Goal: Information Seeking & Learning: Learn about a topic

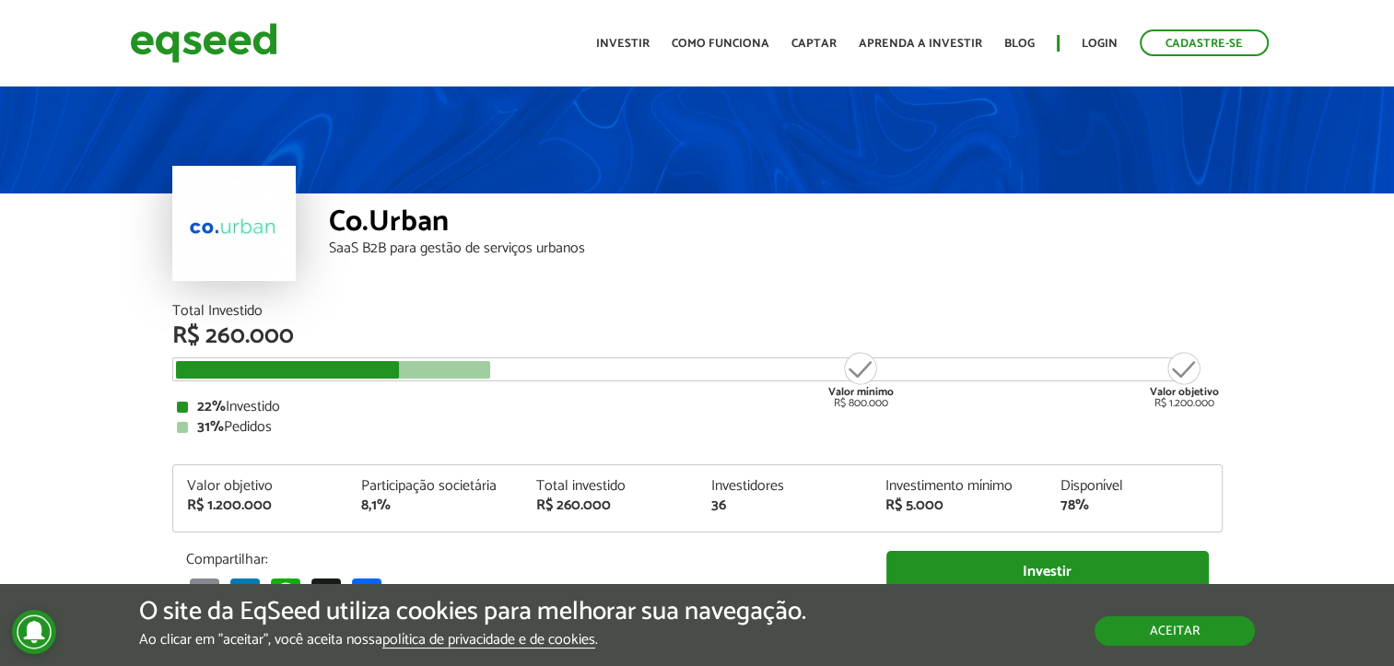
click at [1201, 616] on button "Aceitar" at bounding box center [1175, 630] width 160 height 29
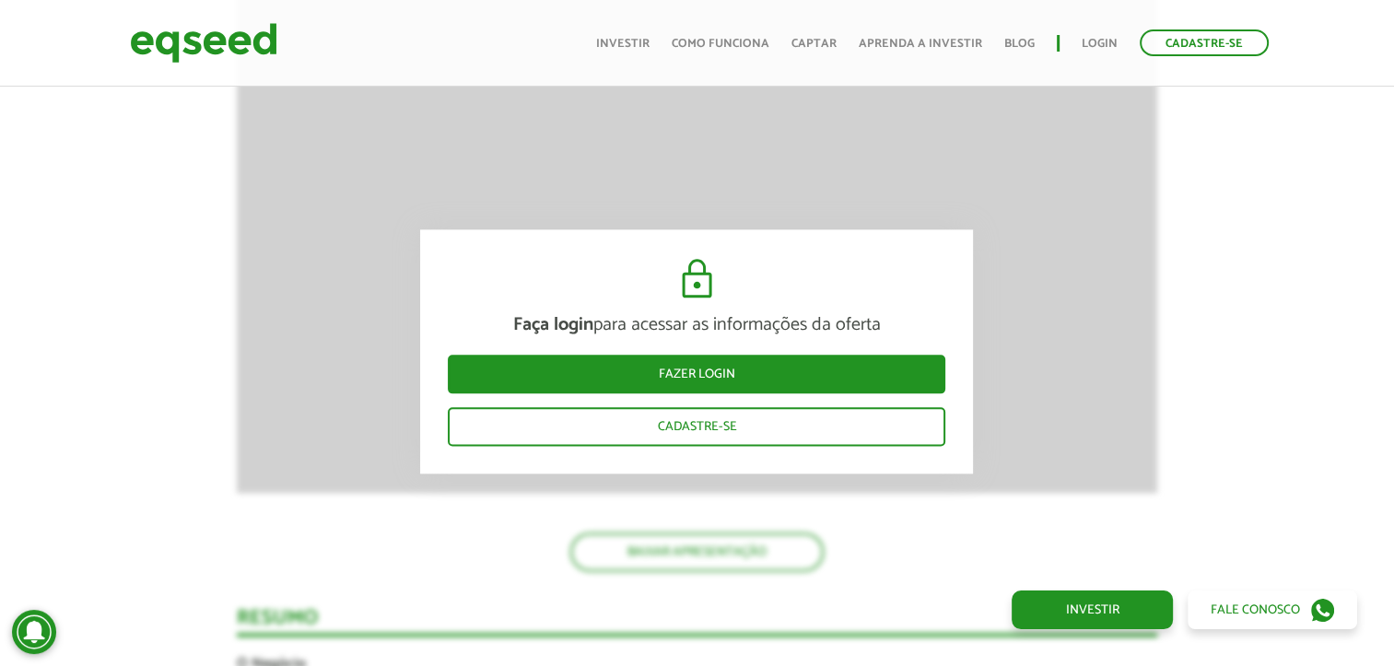
scroll to position [2193, 0]
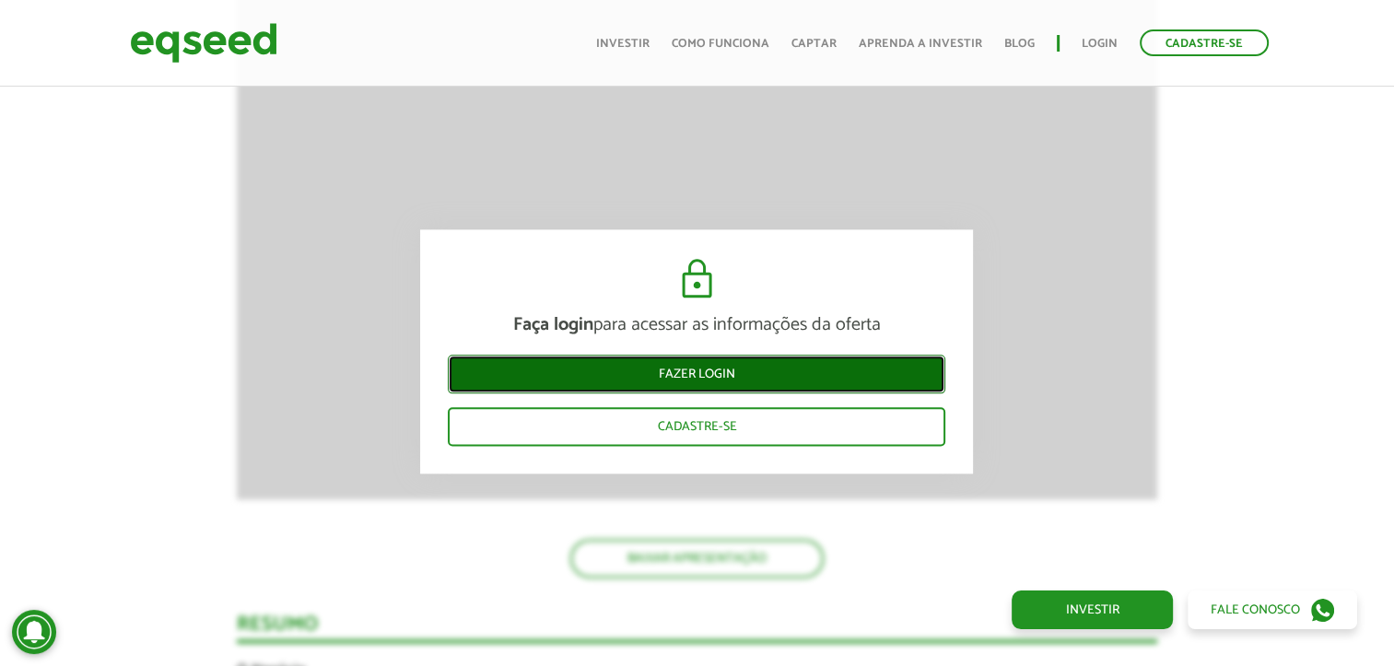
click at [846, 367] on link "Fazer login" at bounding box center [697, 375] width 498 height 39
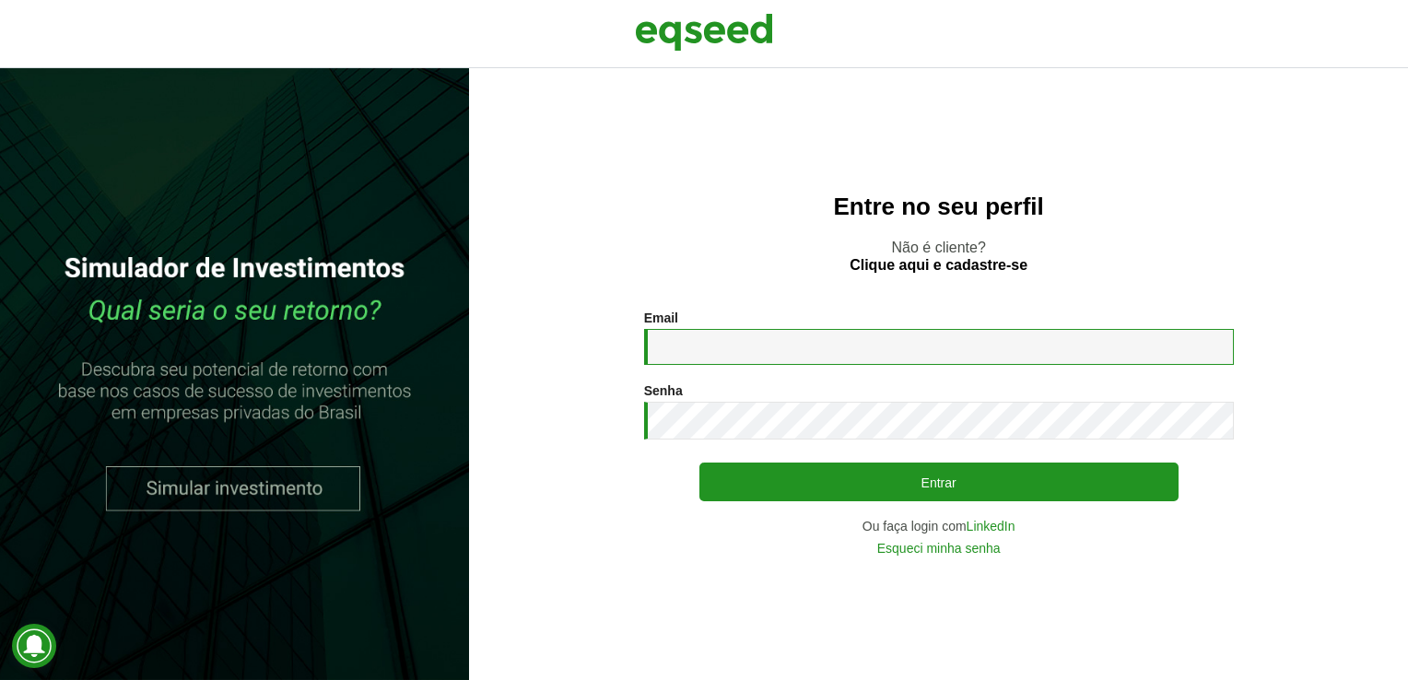
click at [837, 358] on input "Email *" at bounding box center [939, 347] width 590 height 36
type input "**********"
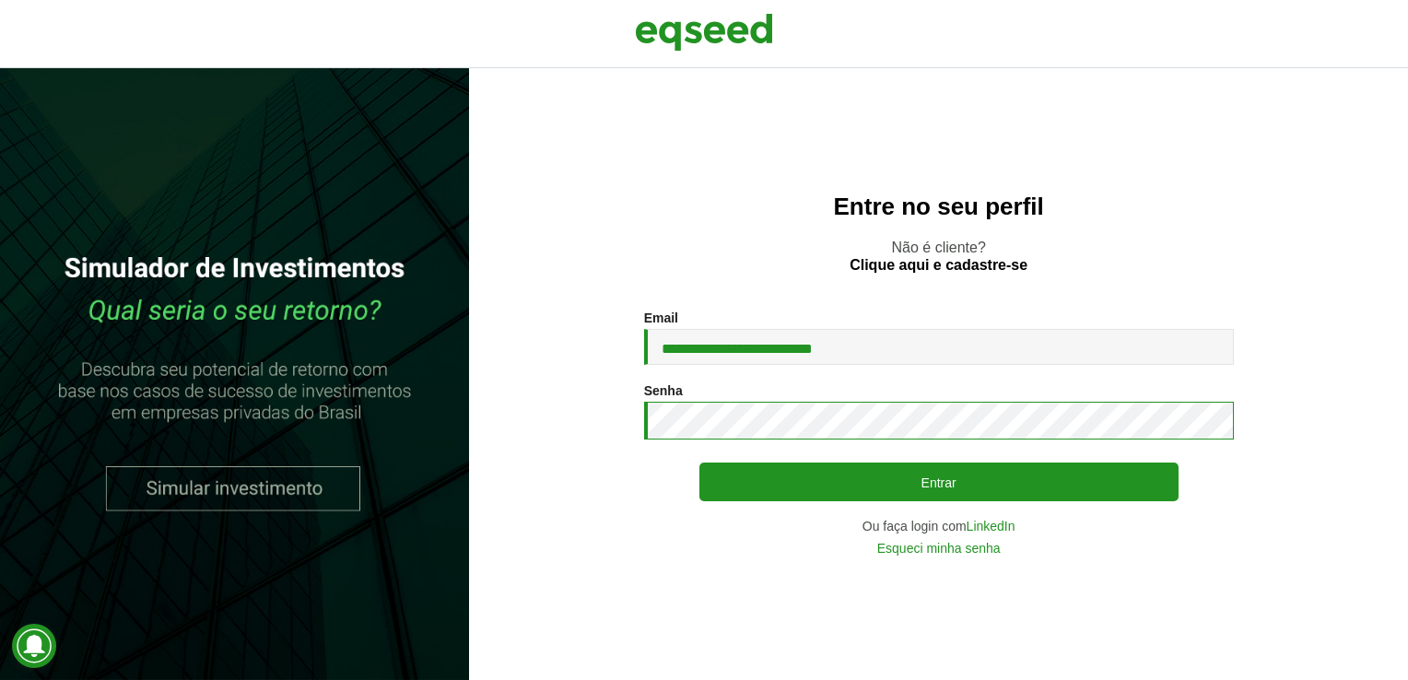
click at [699, 463] on button "Entrar" at bounding box center [938, 482] width 479 height 39
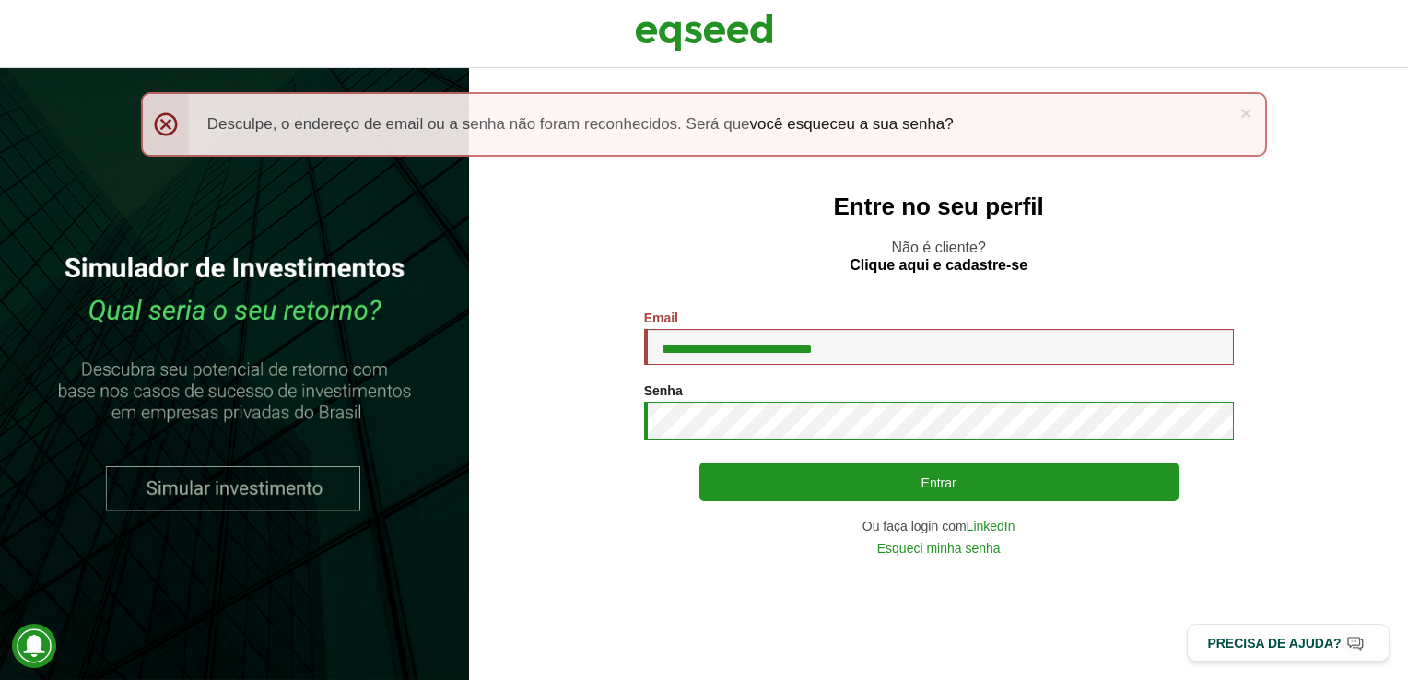
click at [699, 463] on button "Entrar" at bounding box center [938, 482] width 479 height 39
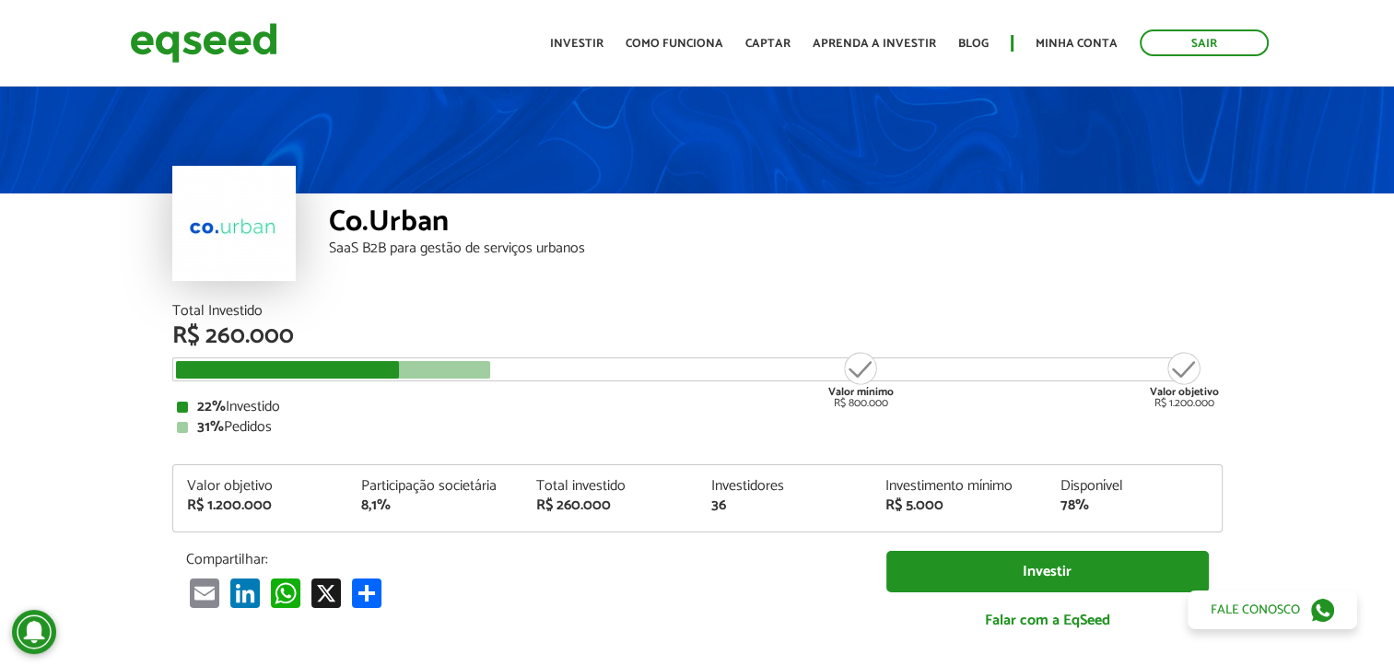
click at [480, 373] on div at bounding box center [333, 370] width 315 height 18
drag, startPoint x: 563, startPoint y: 493, endPoint x: 885, endPoint y: 499, distance: 321.6
click at [885, 499] on div "Valor objetivo R$ 1.200.000 Participação societária 8,1% Total investido R$ 260…" at bounding box center [697, 505] width 1049 height 53
drag, startPoint x: 885, startPoint y: 499, endPoint x: 910, endPoint y: 509, distance: 27.4
click at [910, 509] on div "R$ 5.000" at bounding box center [958, 505] width 147 height 15
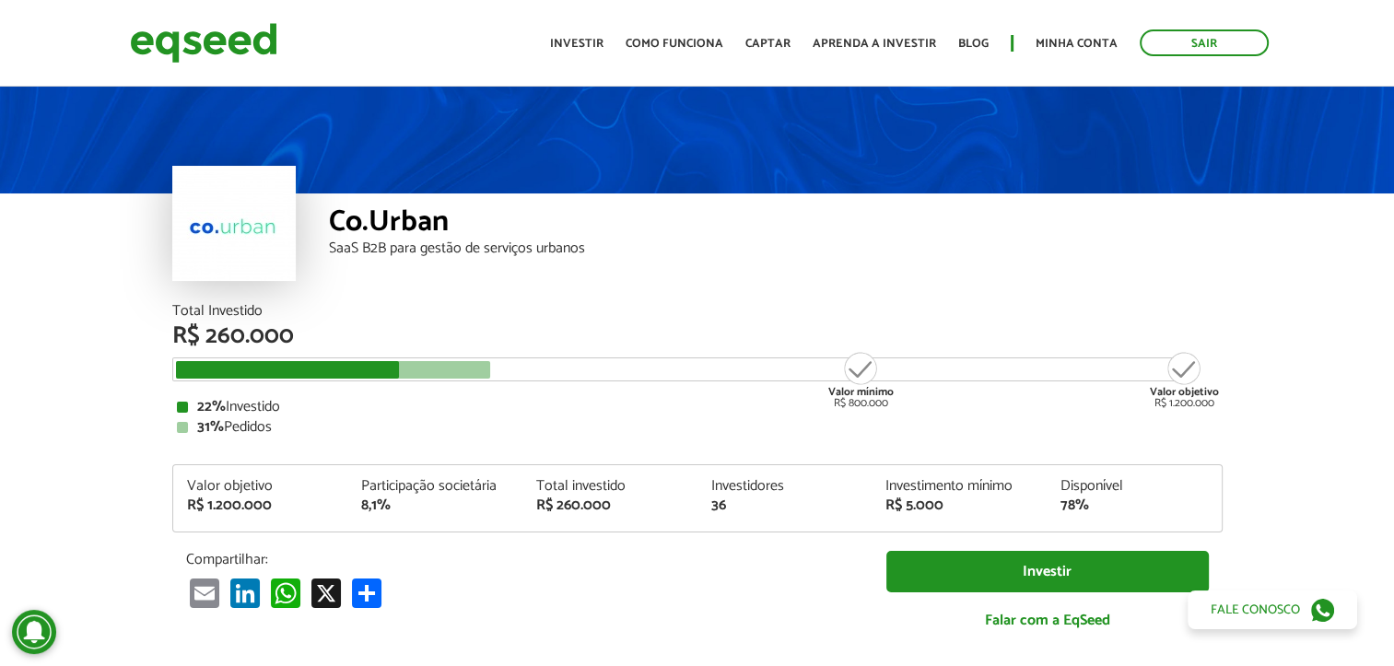
drag, startPoint x: 910, startPoint y: 509, endPoint x: 956, endPoint y: 507, distance: 46.1
click at [956, 507] on div "R$ 5.000" at bounding box center [958, 505] width 147 height 15
click at [911, 40] on link "Aprenda a investir" at bounding box center [874, 44] width 123 height 12
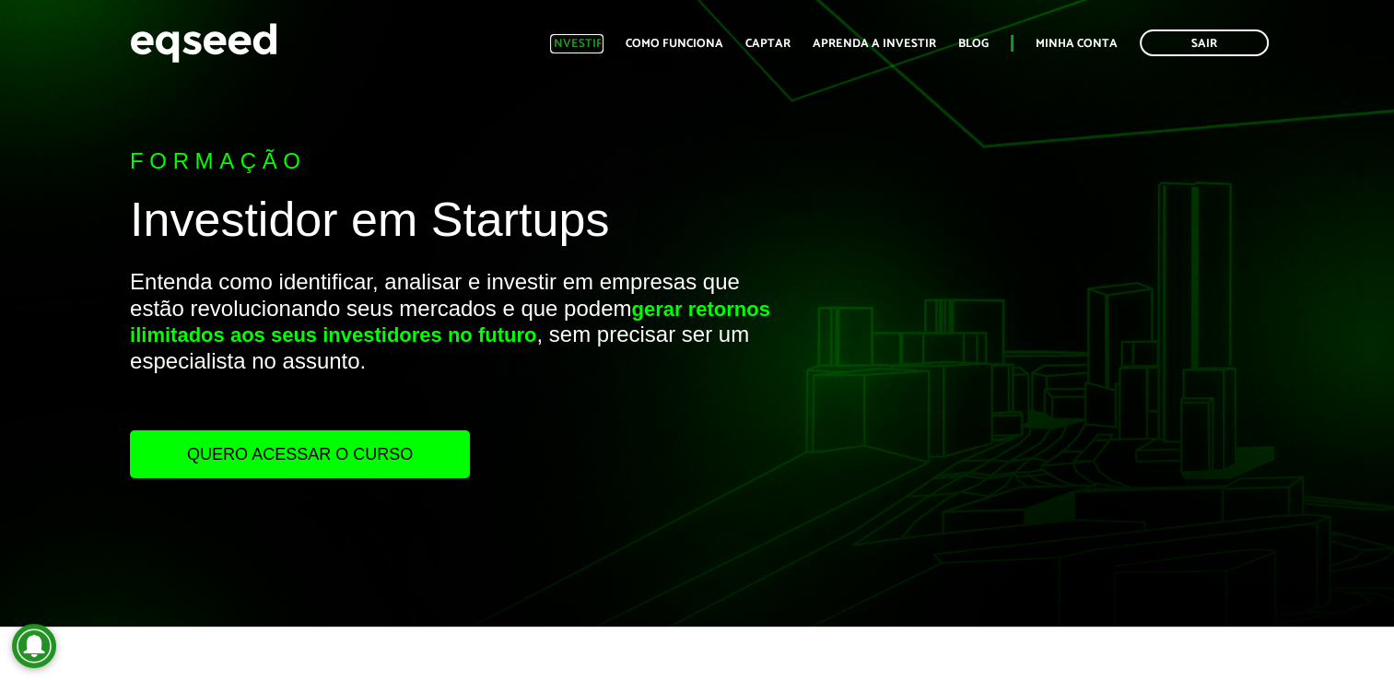
click at [597, 41] on link "Investir" at bounding box center [576, 44] width 53 height 12
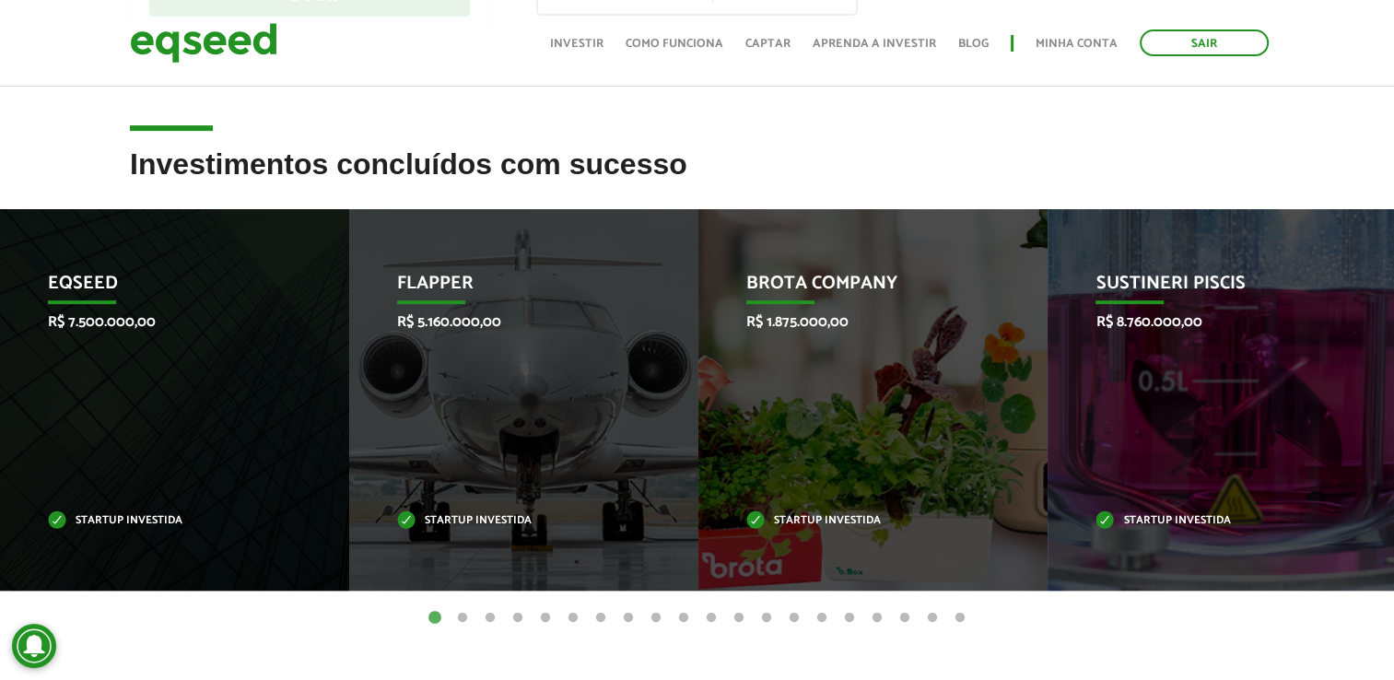
scroll to position [663, 0]
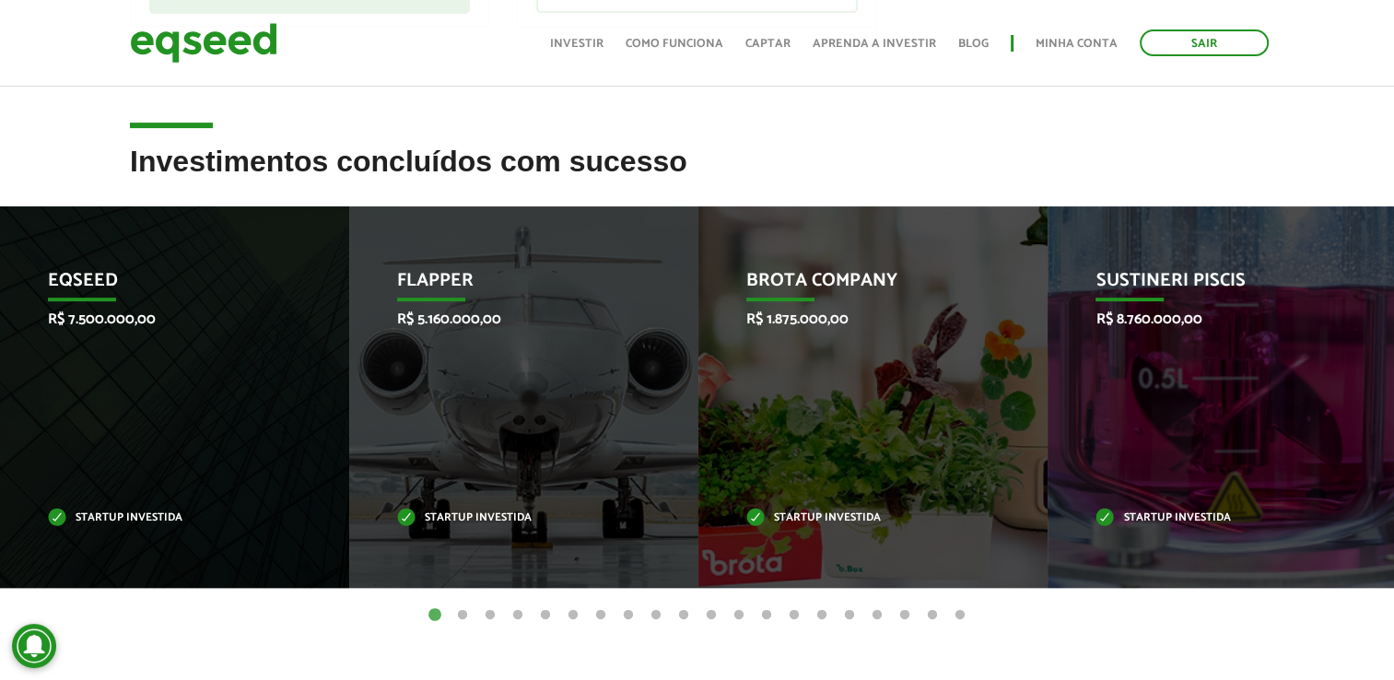
click at [463, 615] on button "2" at bounding box center [462, 615] width 18 height 18
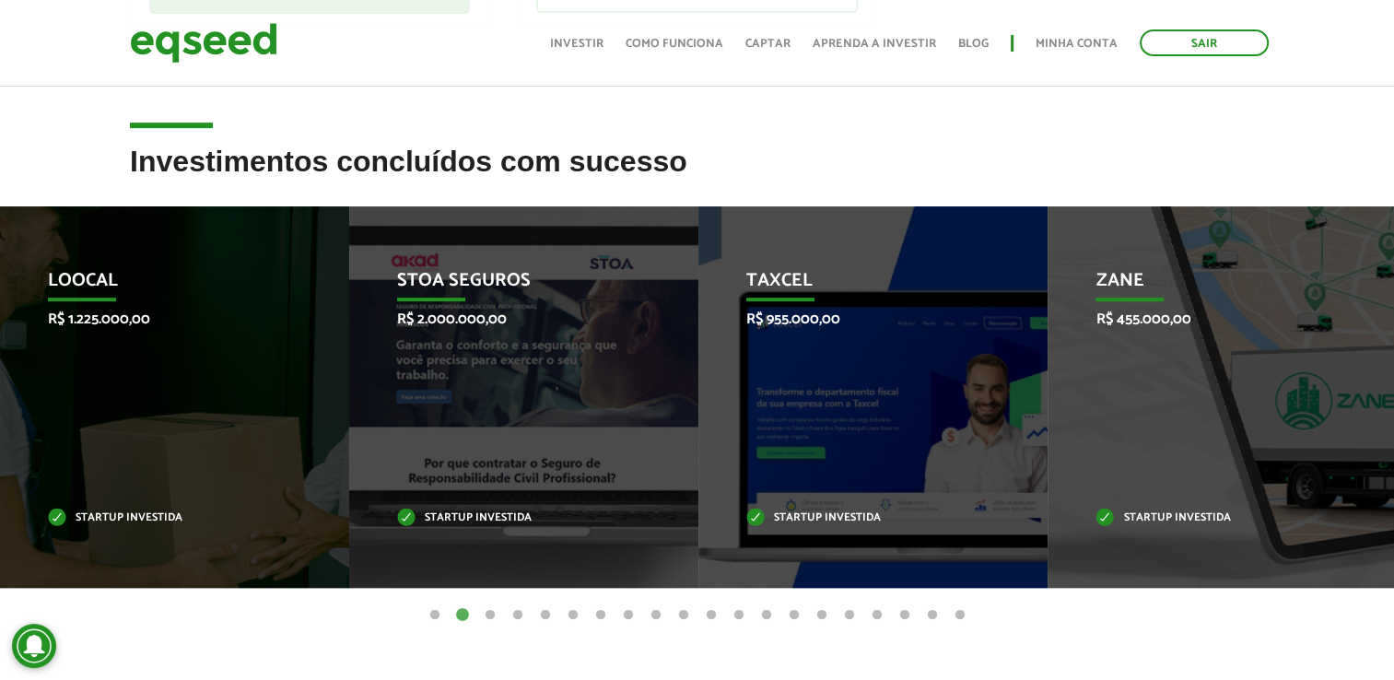
click at [487, 613] on button "3" at bounding box center [490, 615] width 18 height 18
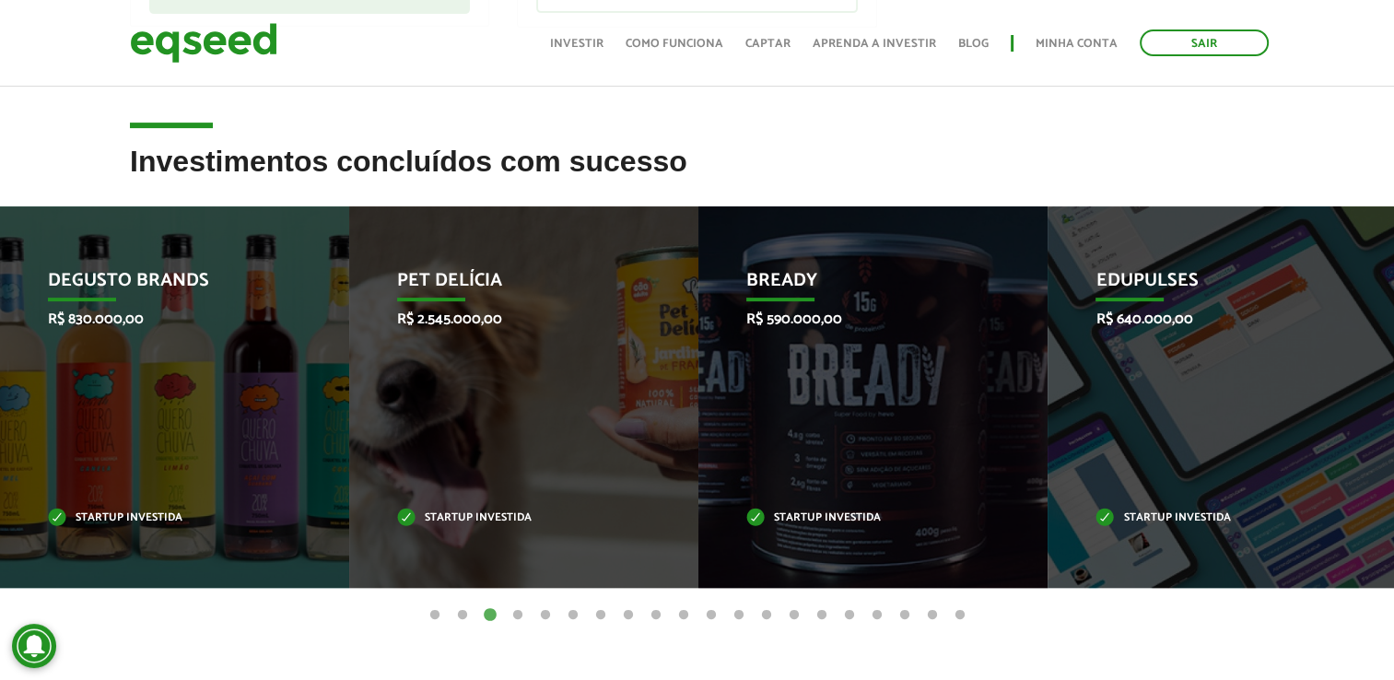
click at [512, 618] on button "4" at bounding box center [518, 615] width 18 height 18
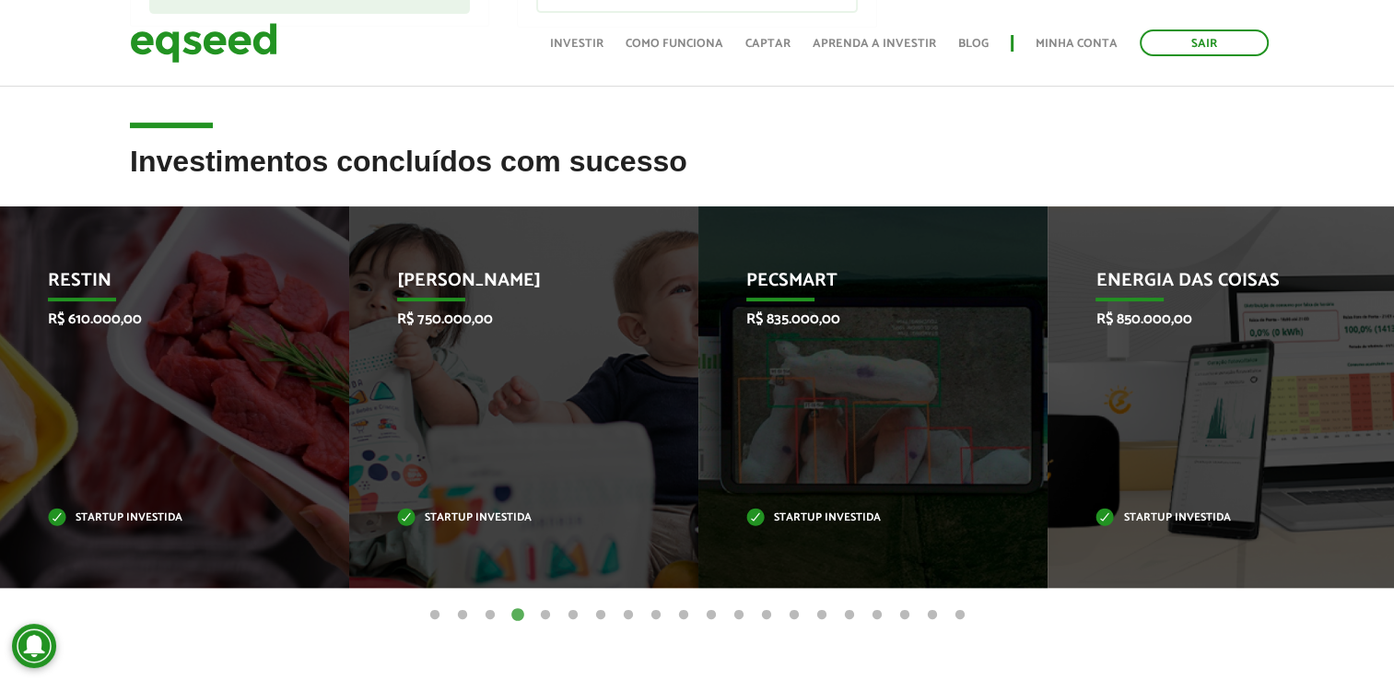
click at [548, 620] on button "5" at bounding box center [545, 615] width 18 height 18
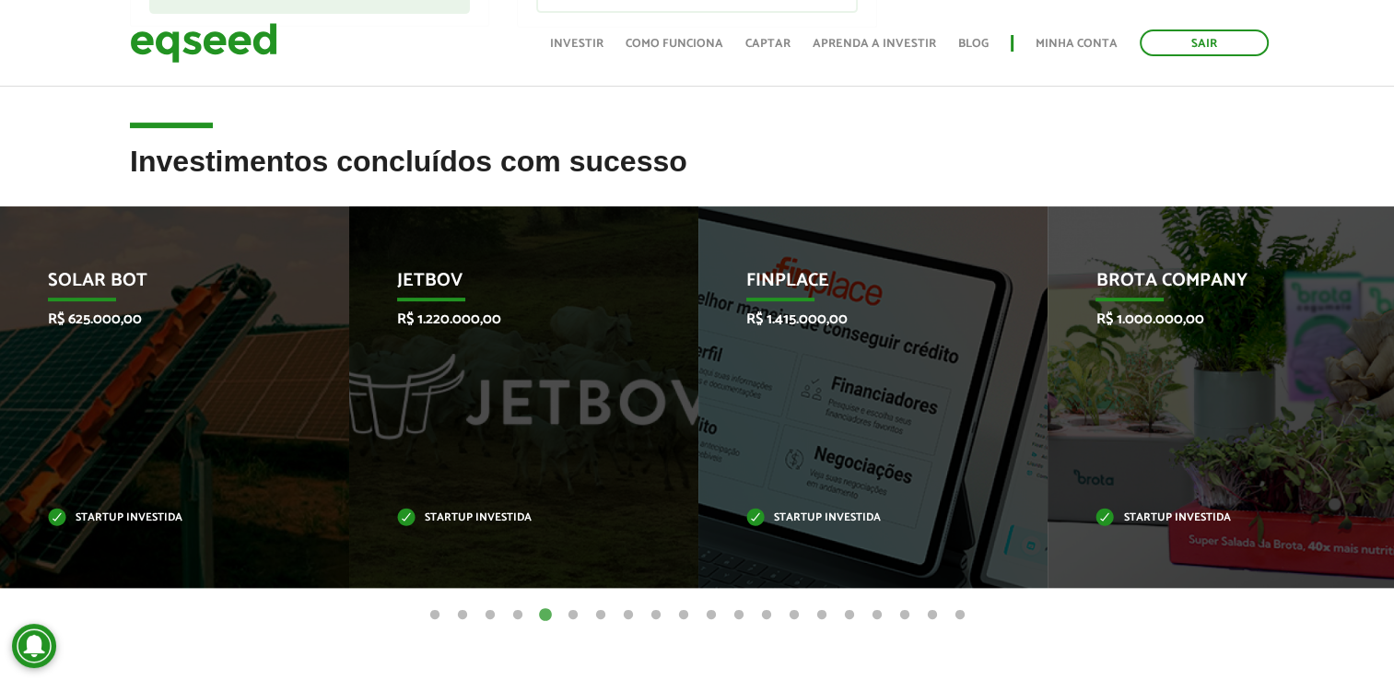
click at [462, 616] on button "2" at bounding box center [462, 615] width 18 height 18
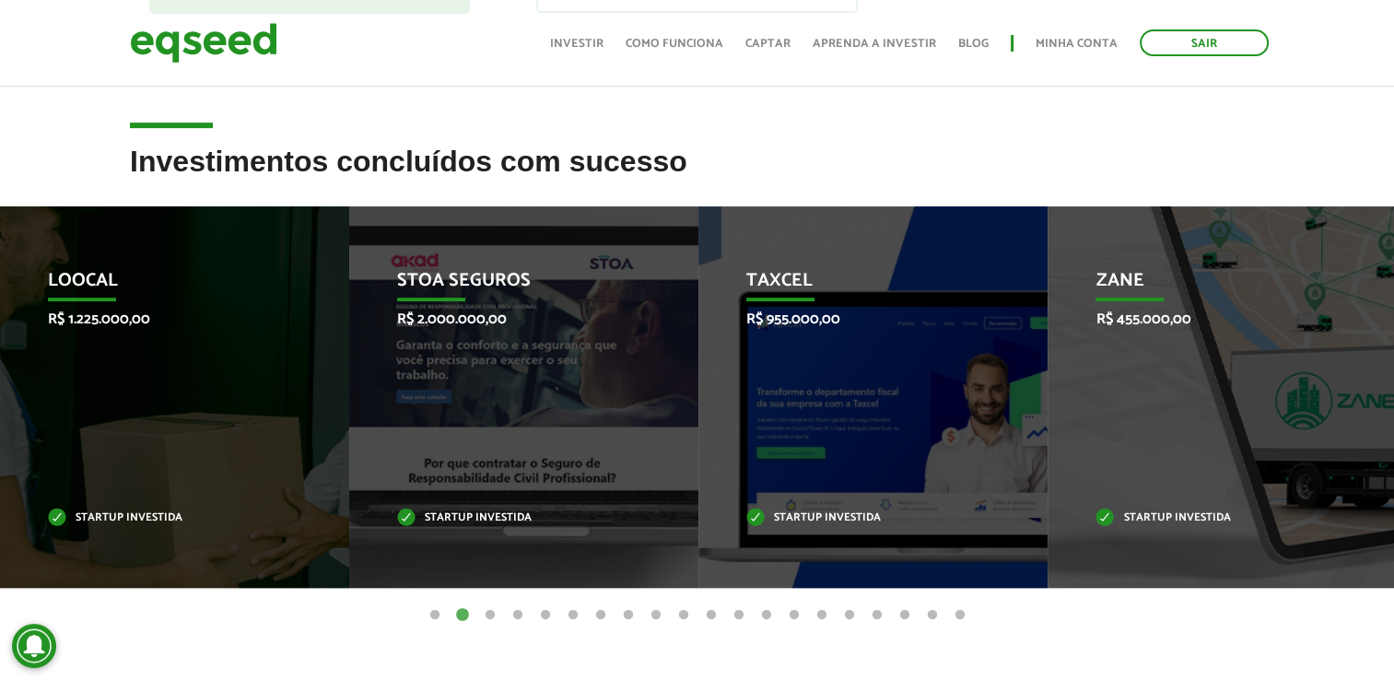
click at [485, 616] on button "3" at bounding box center [490, 615] width 18 height 18
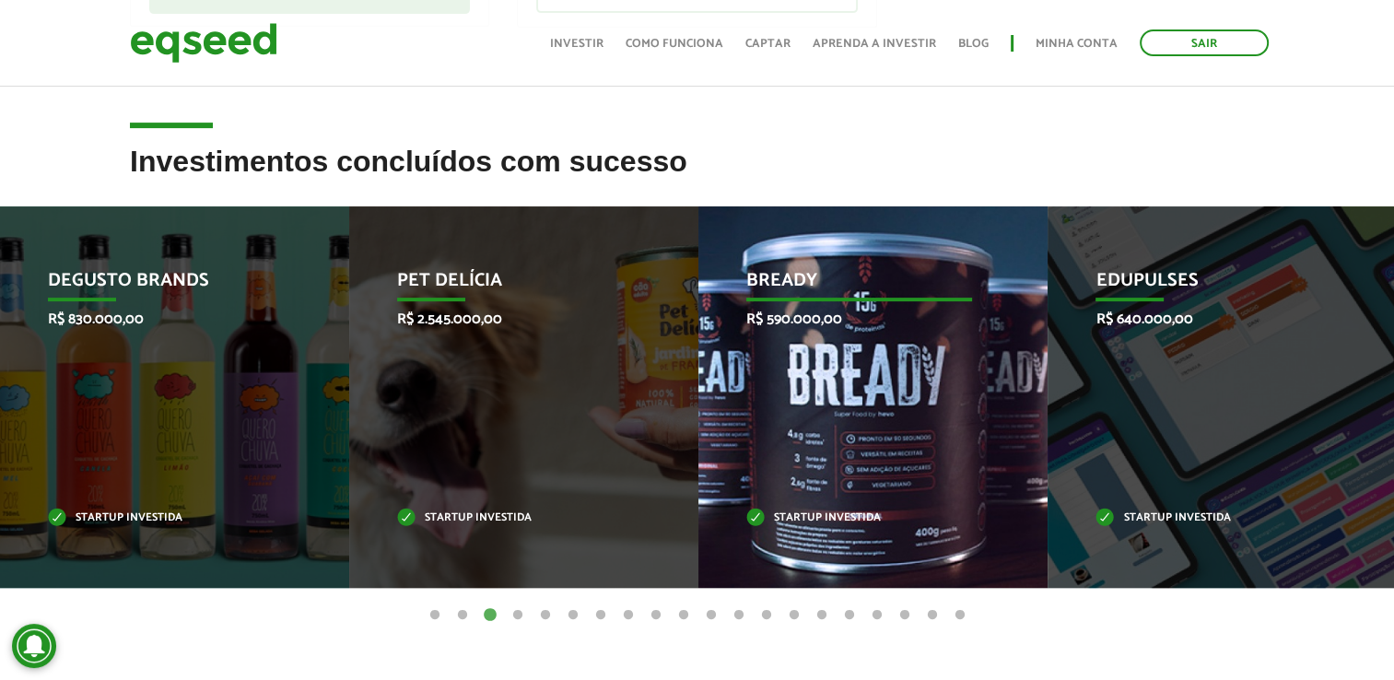
click at [895, 444] on div "Bready R$ 590.000,00 Startup investida" at bounding box center [859, 396] width 322 height 381
click at [871, 305] on div "Bready R$ 590.000,00 Startup investida" at bounding box center [859, 396] width 322 height 381
click at [822, 513] on p "Startup investida" at bounding box center [858, 518] width 225 height 10
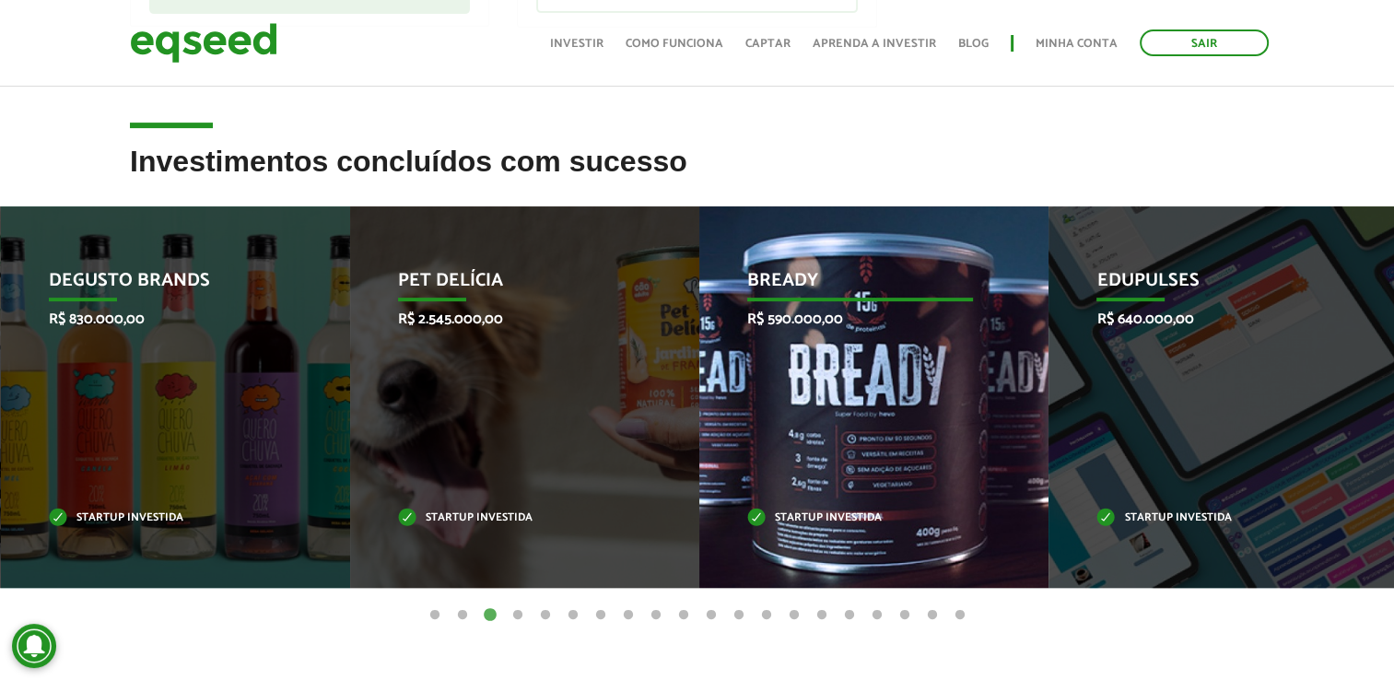
click at [824, 513] on p "Startup investida" at bounding box center [859, 518] width 225 height 10
click at [824, 513] on p "Startup investida" at bounding box center [858, 518] width 225 height 10
click at [857, 299] on p "Bready" at bounding box center [858, 285] width 225 height 31
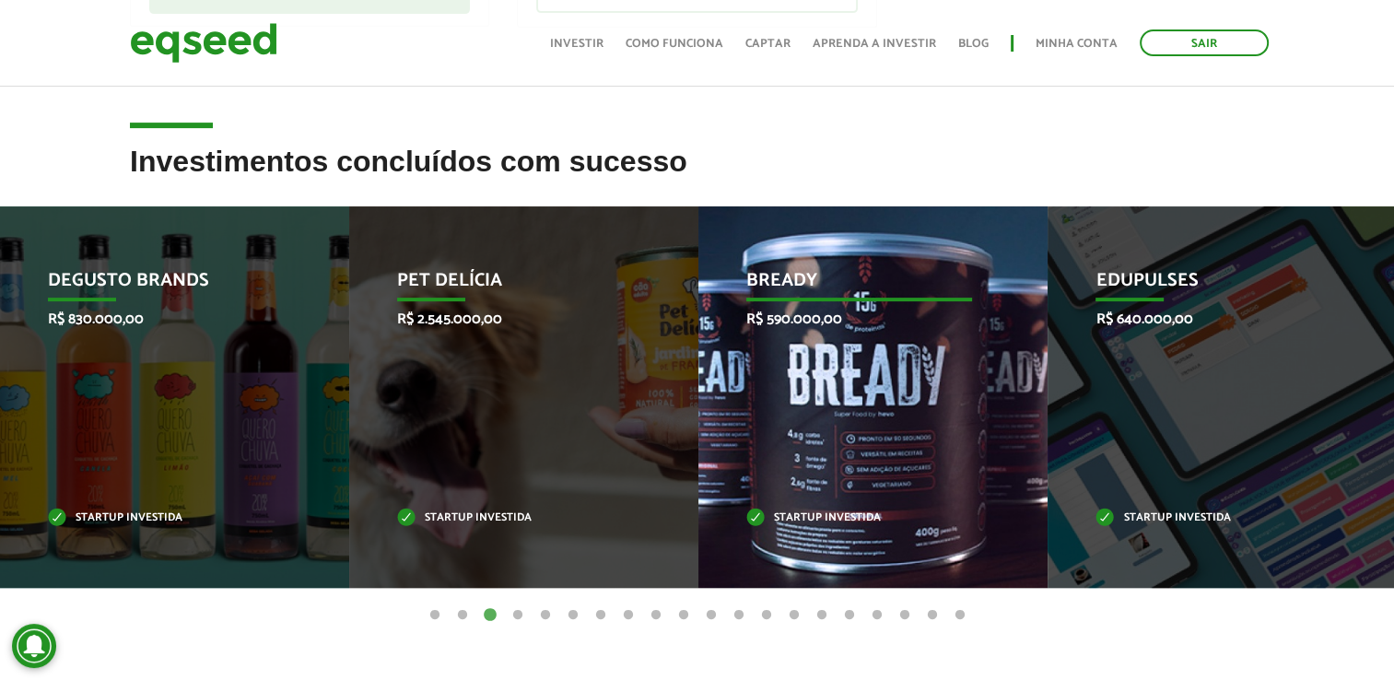
click at [857, 299] on p "Bready" at bounding box center [858, 285] width 225 height 31
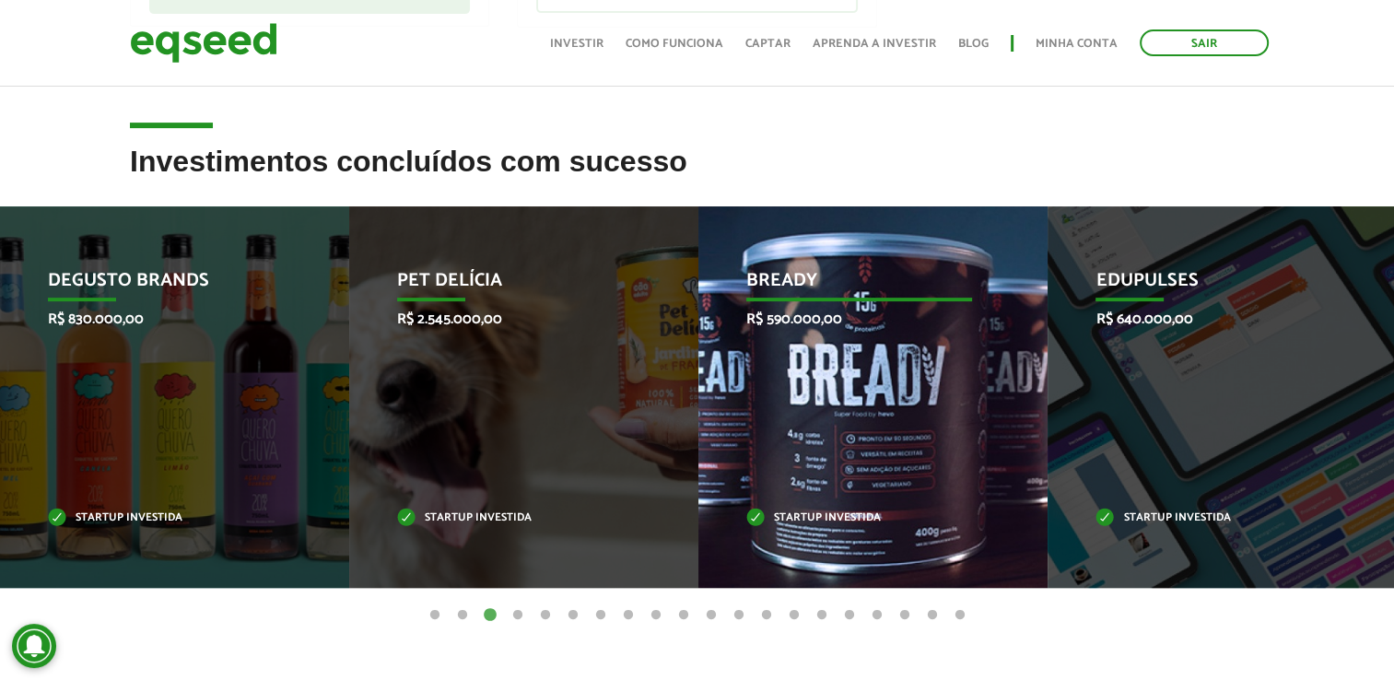
click at [857, 299] on p "Bready" at bounding box center [858, 285] width 225 height 31
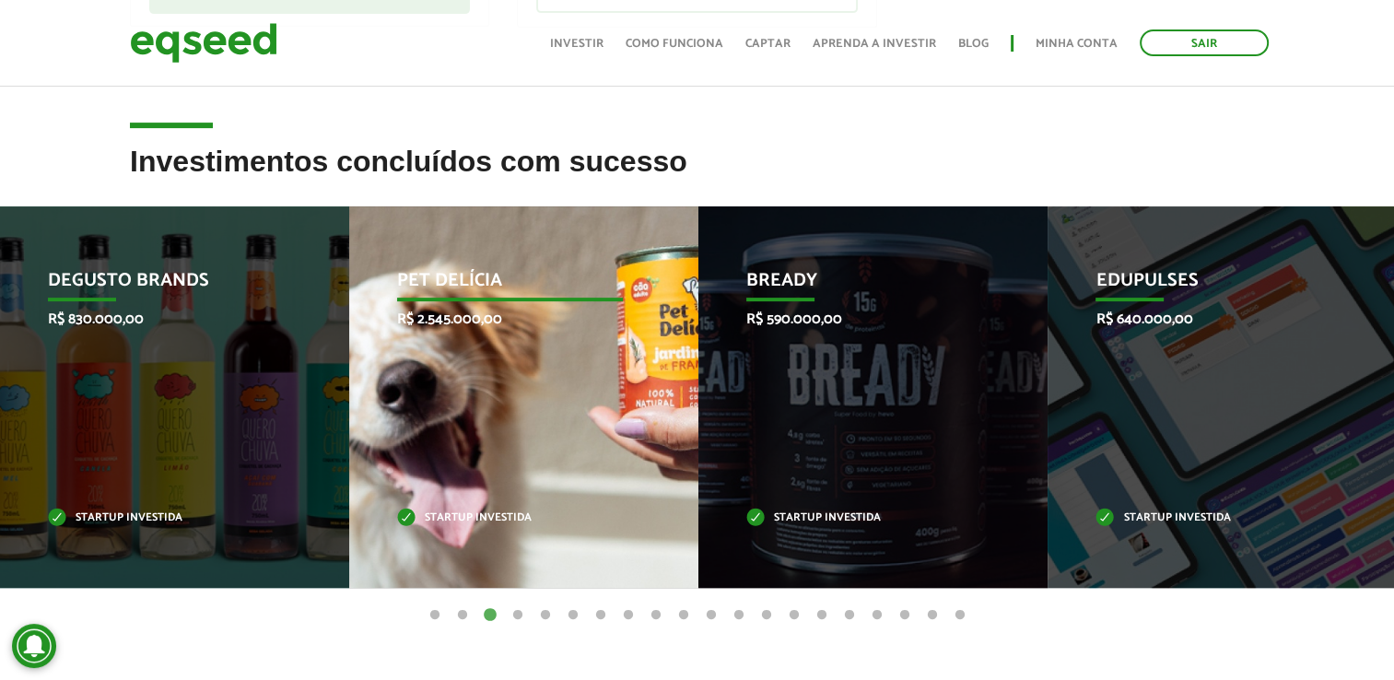
click at [486, 359] on div "Pet Delícia R$ 2.545.000,00 Startup investida" at bounding box center [510, 396] width 322 height 381
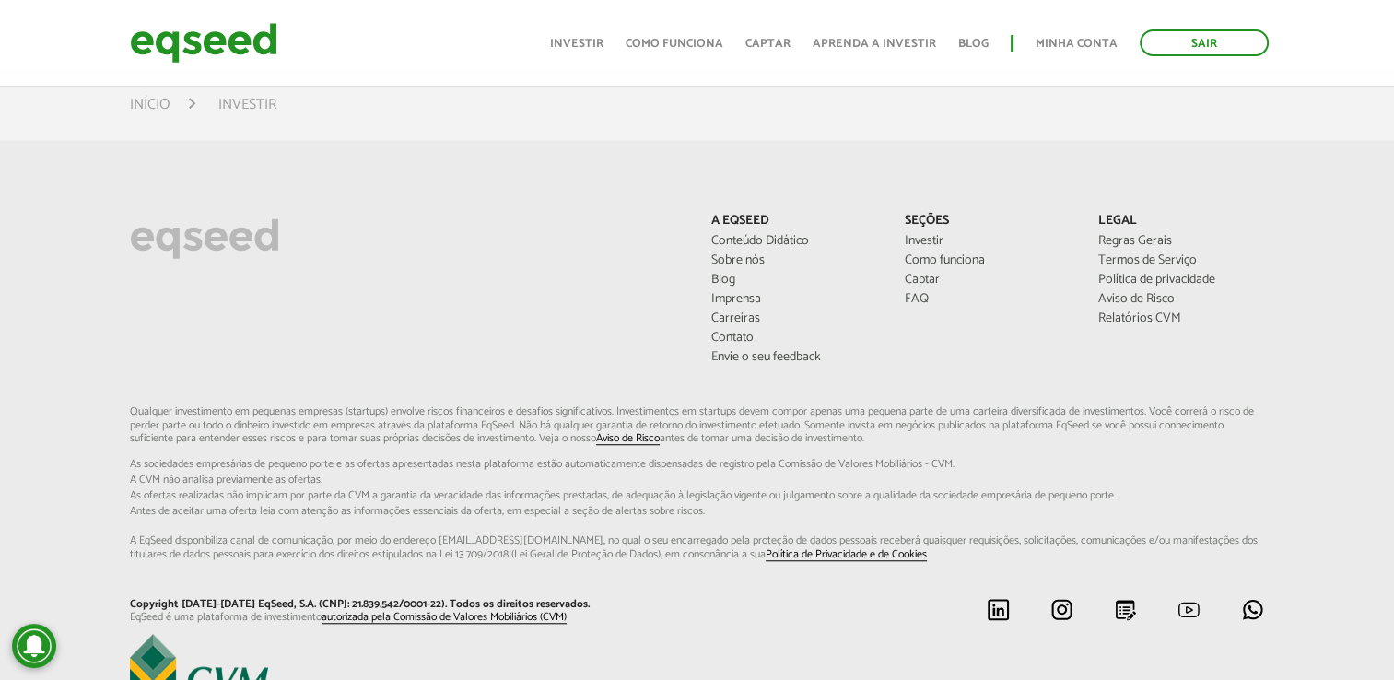
scroll to position [1350, 0]
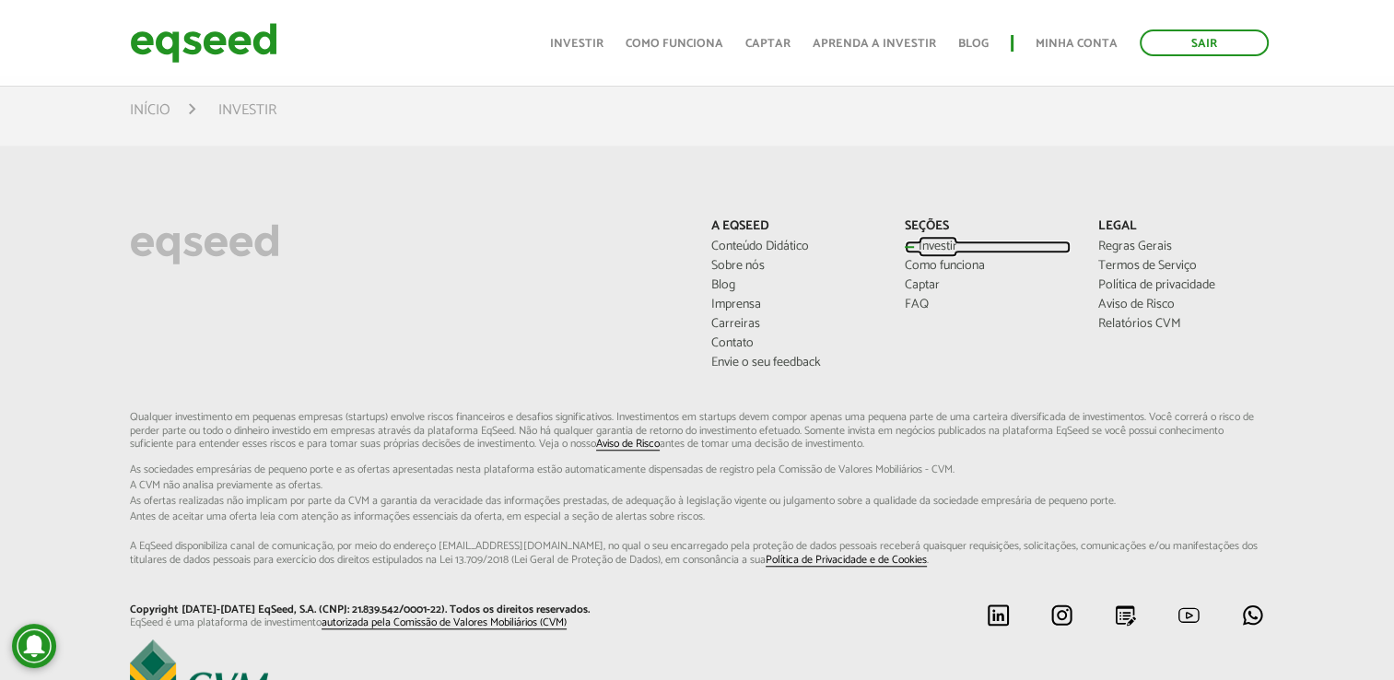
click at [925, 251] on link "Investir" at bounding box center [988, 246] width 166 height 13
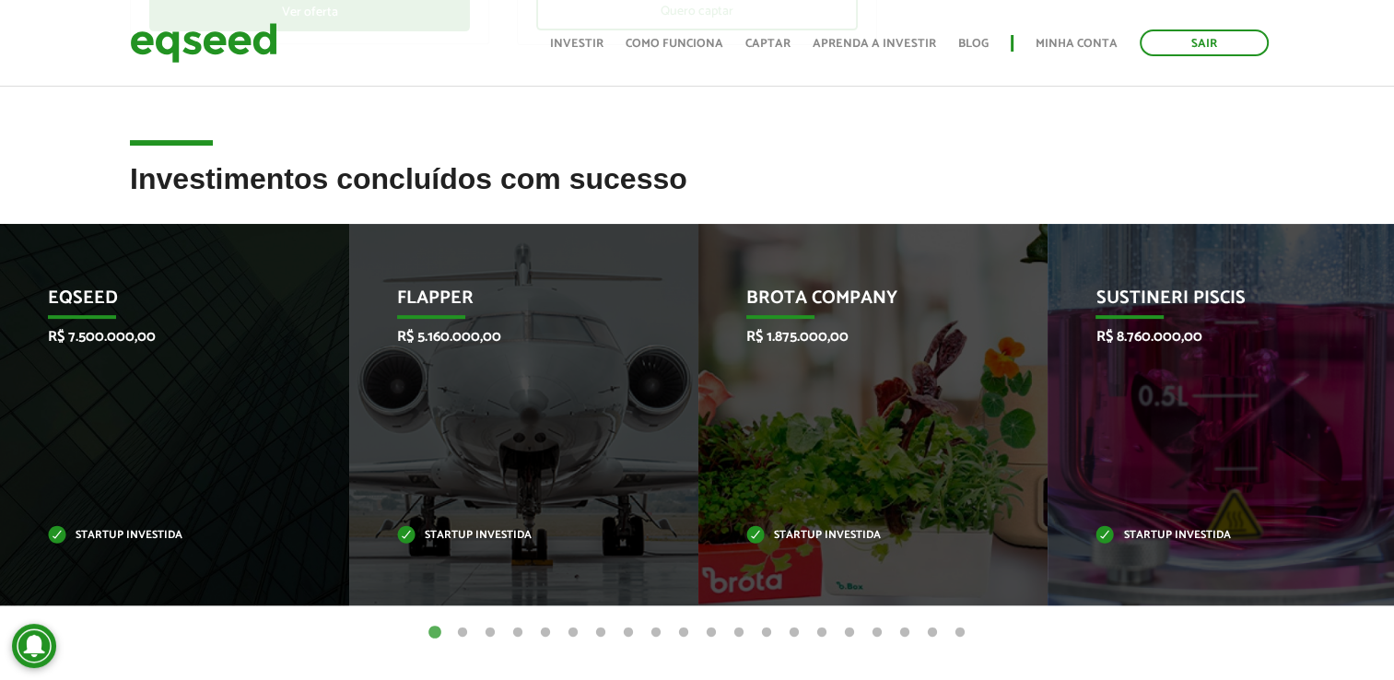
scroll to position [649, 0]
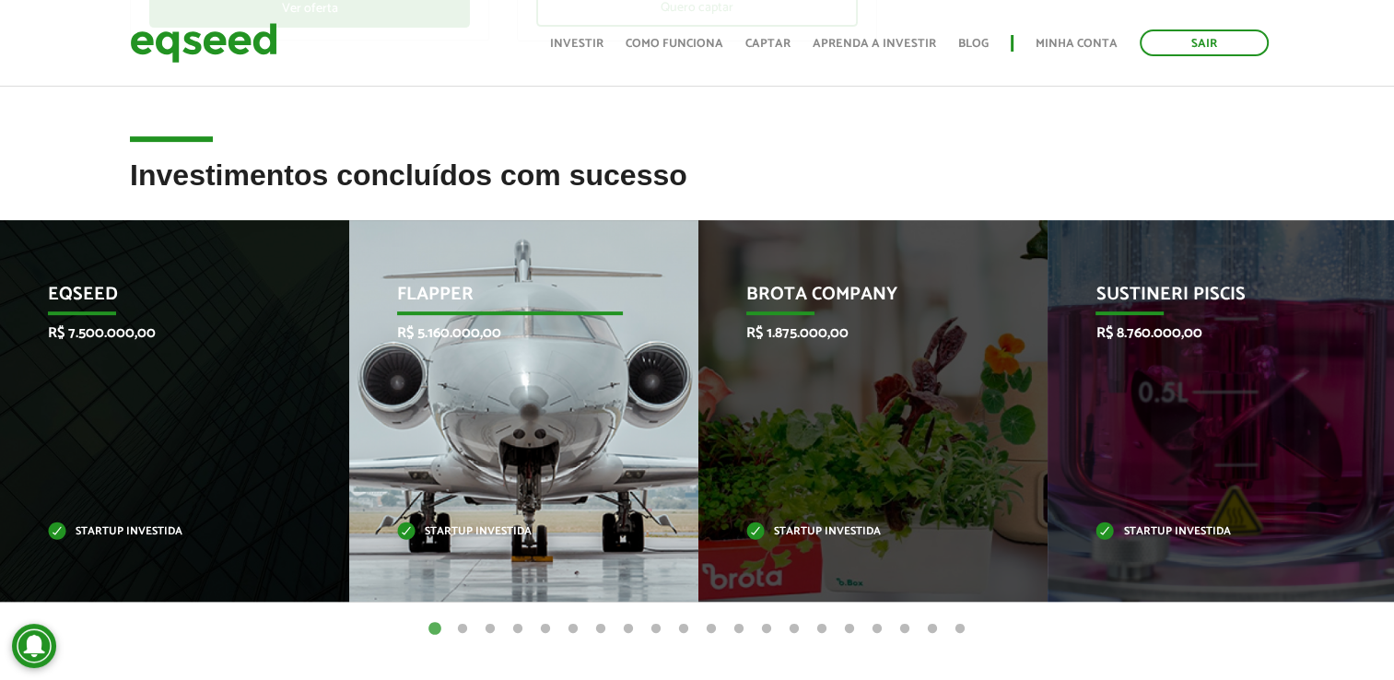
click at [585, 332] on p "R$ 5.160.000,00" at bounding box center [509, 333] width 225 height 18
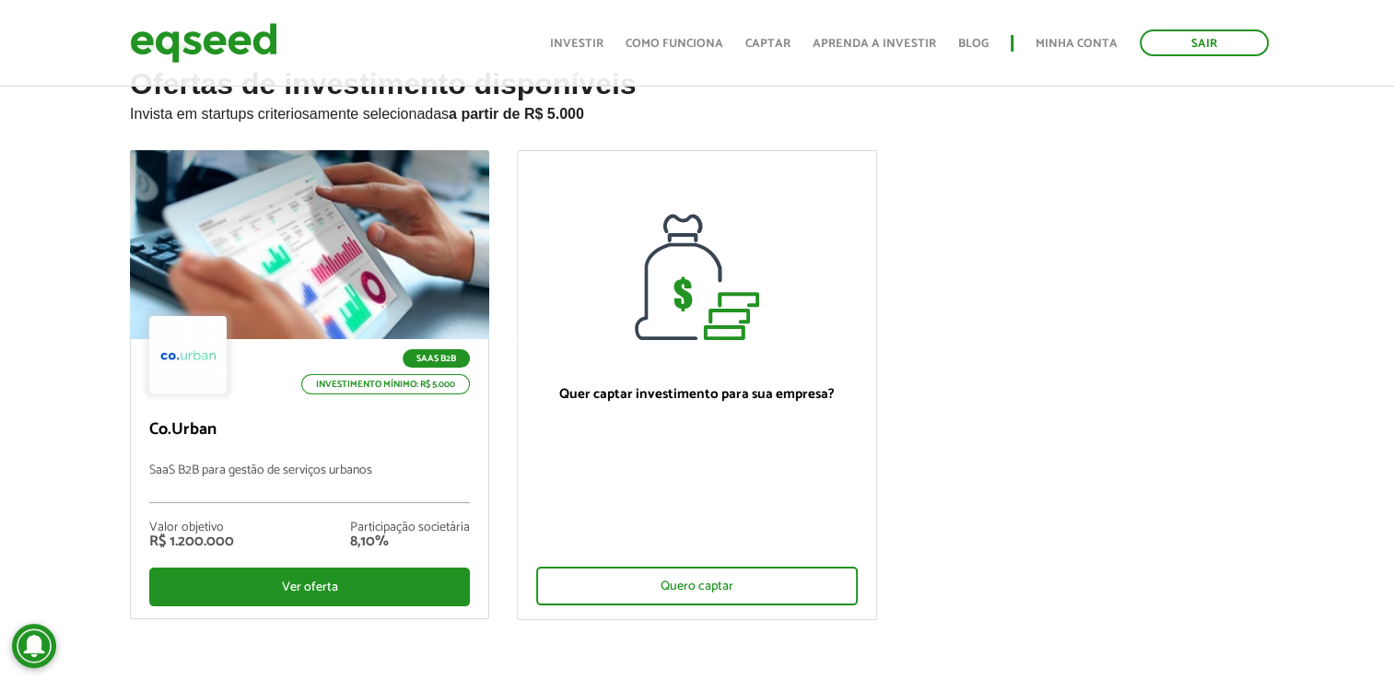
scroll to position [65, 0]
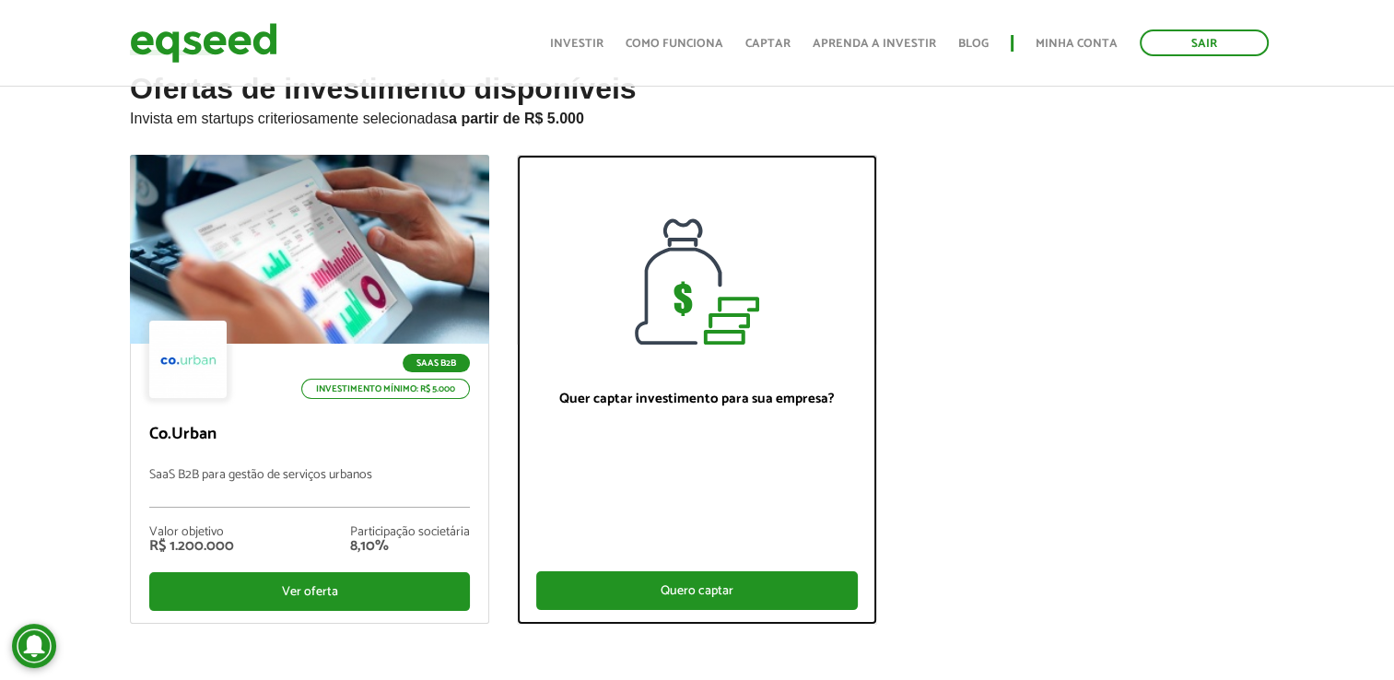
click at [680, 585] on div "Quero captar" at bounding box center [696, 590] width 321 height 39
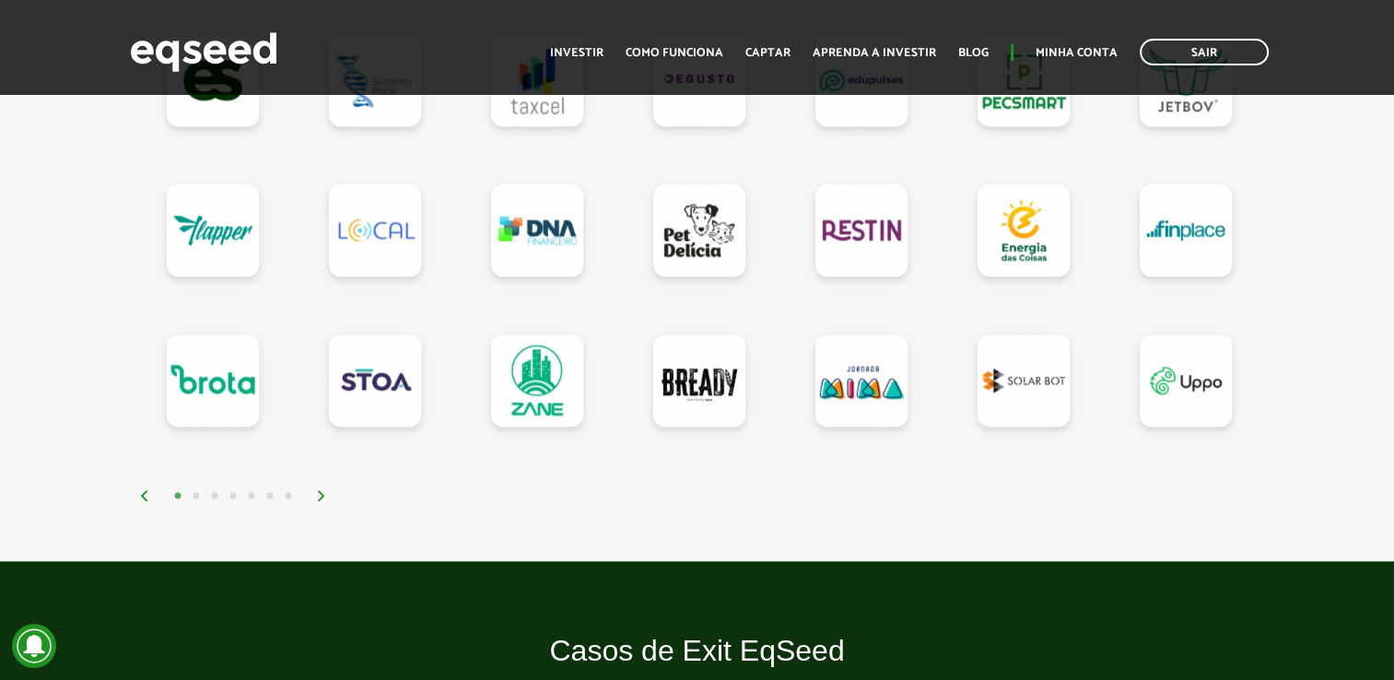
scroll to position [1586, 0]
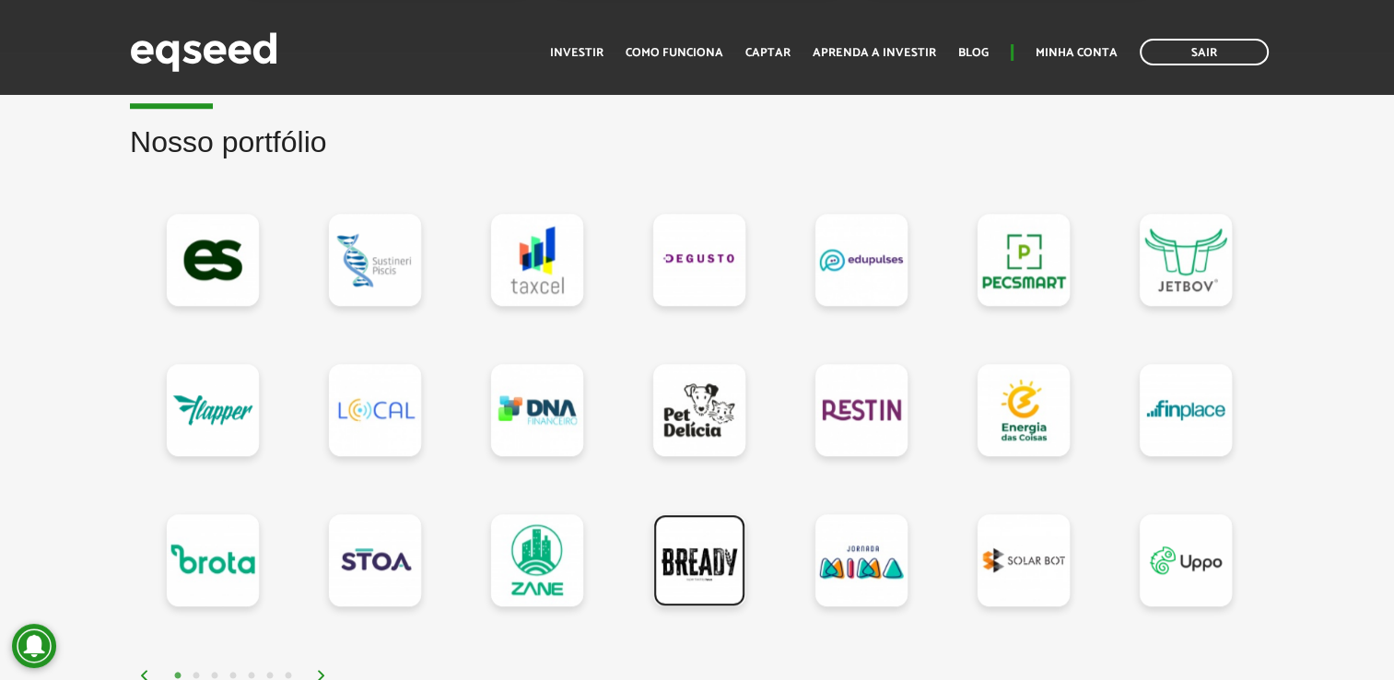
click at [703, 558] on link at bounding box center [699, 560] width 92 height 92
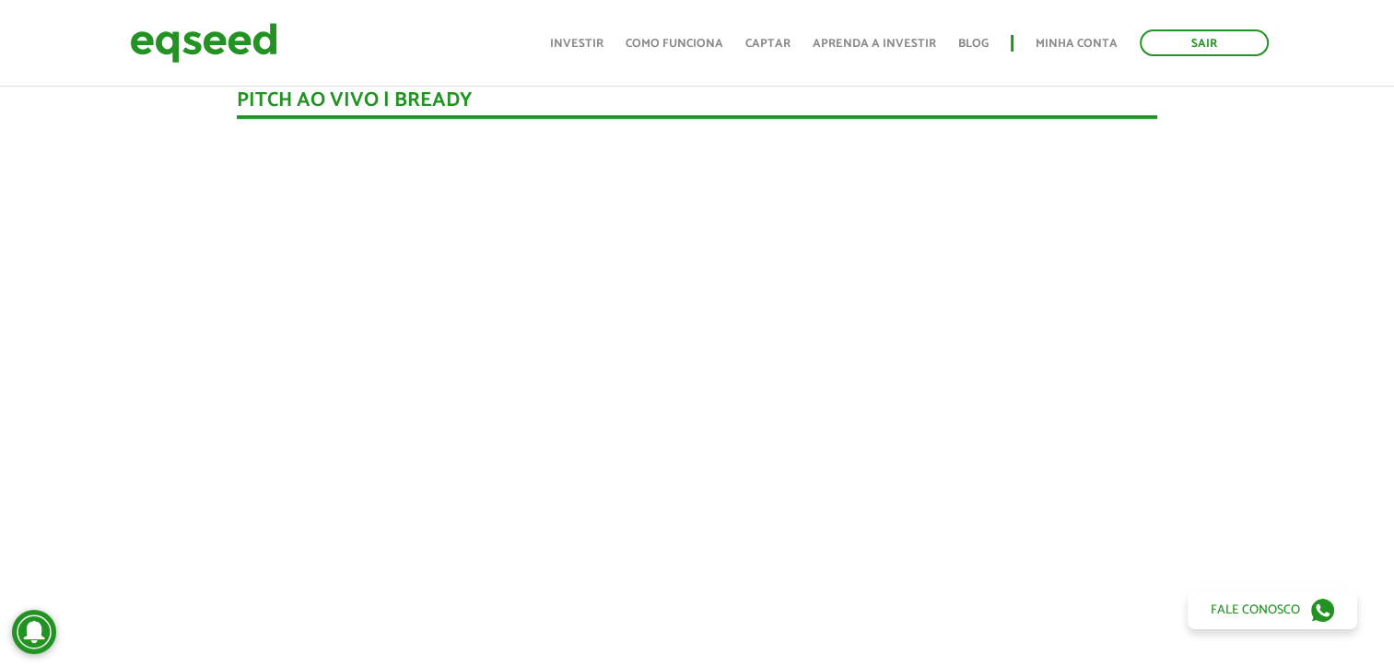
scroll to position [1297, 0]
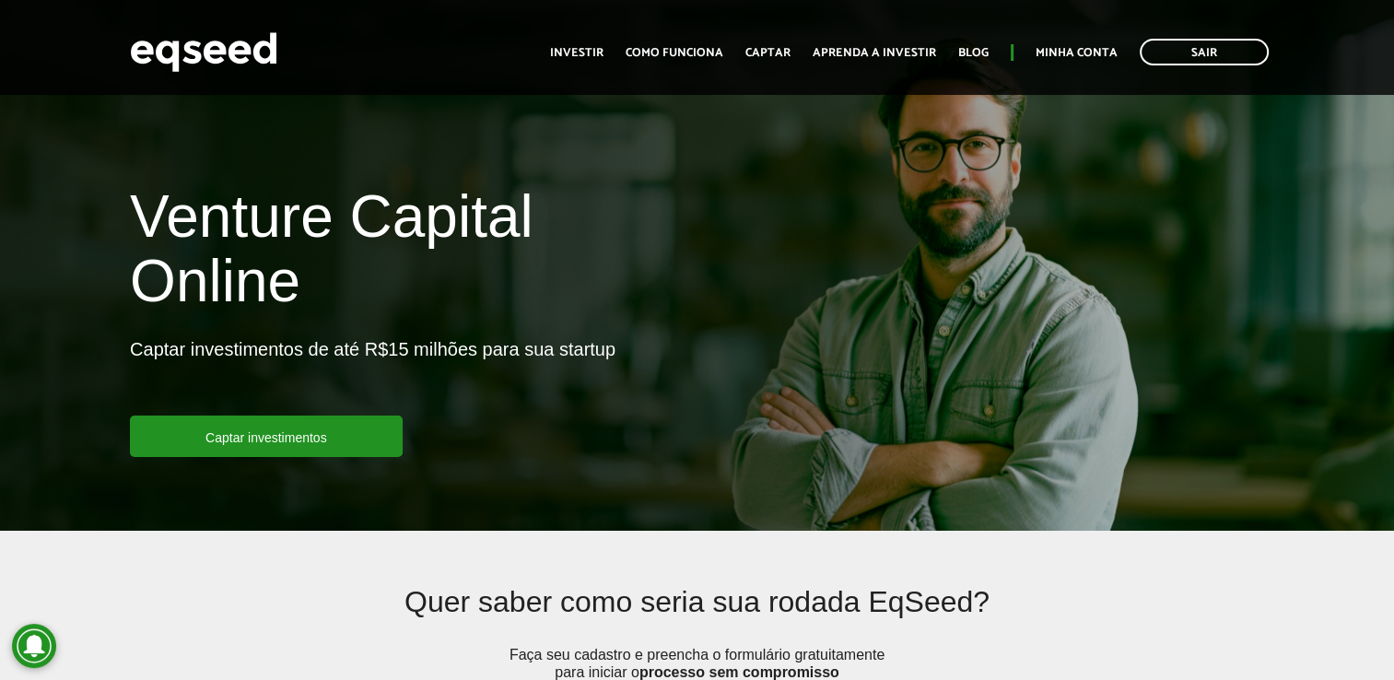
scroll to position [1586, 0]
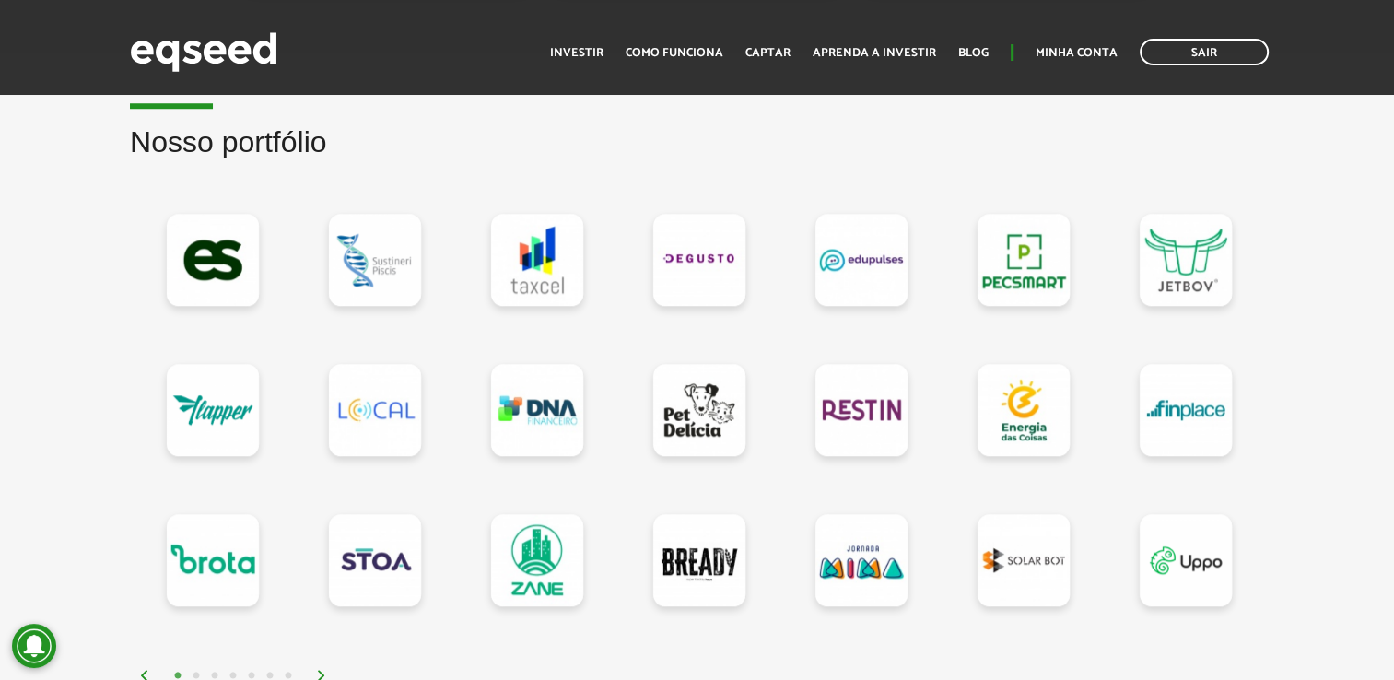
click at [195, 669] on button "2" at bounding box center [196, 676] width 18 height 18
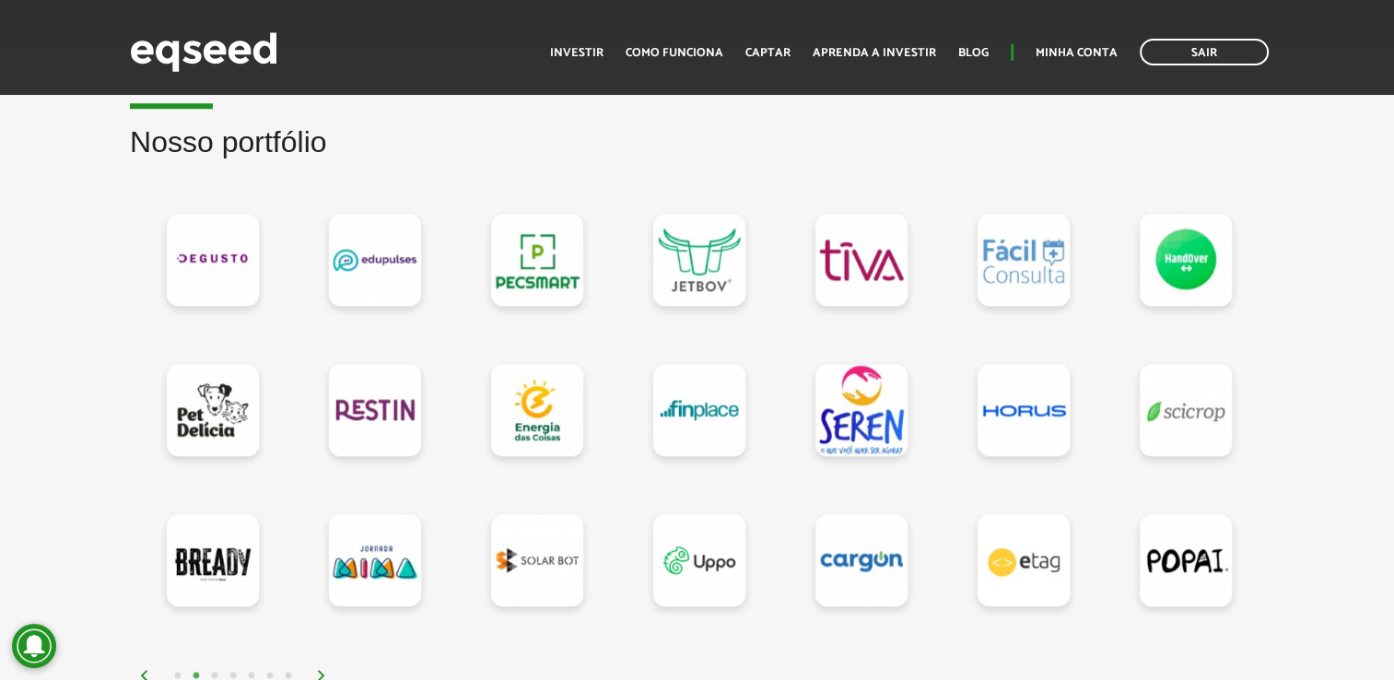
click at [215, 671] on button "3" at bounding box center [214, 676] width 18 height 18
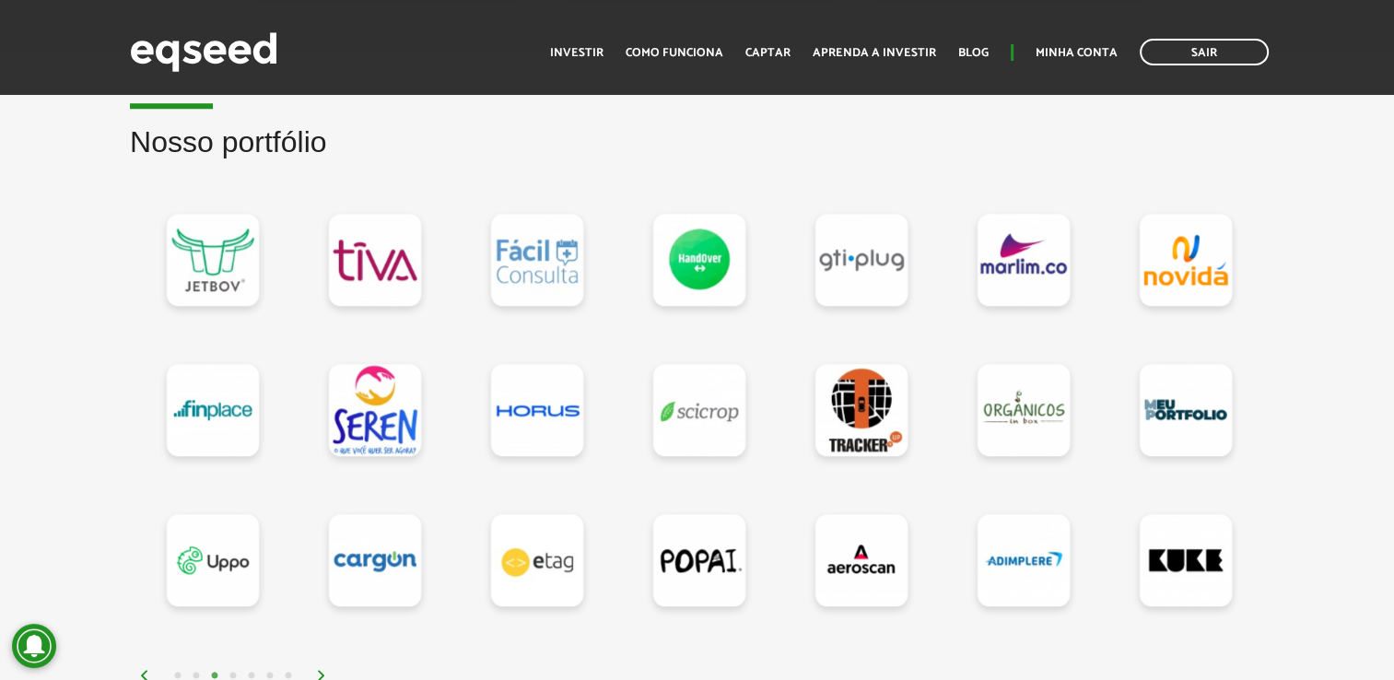
click at [229, 674] on button "4" at bounding box center [233, 676] width 18 height 18
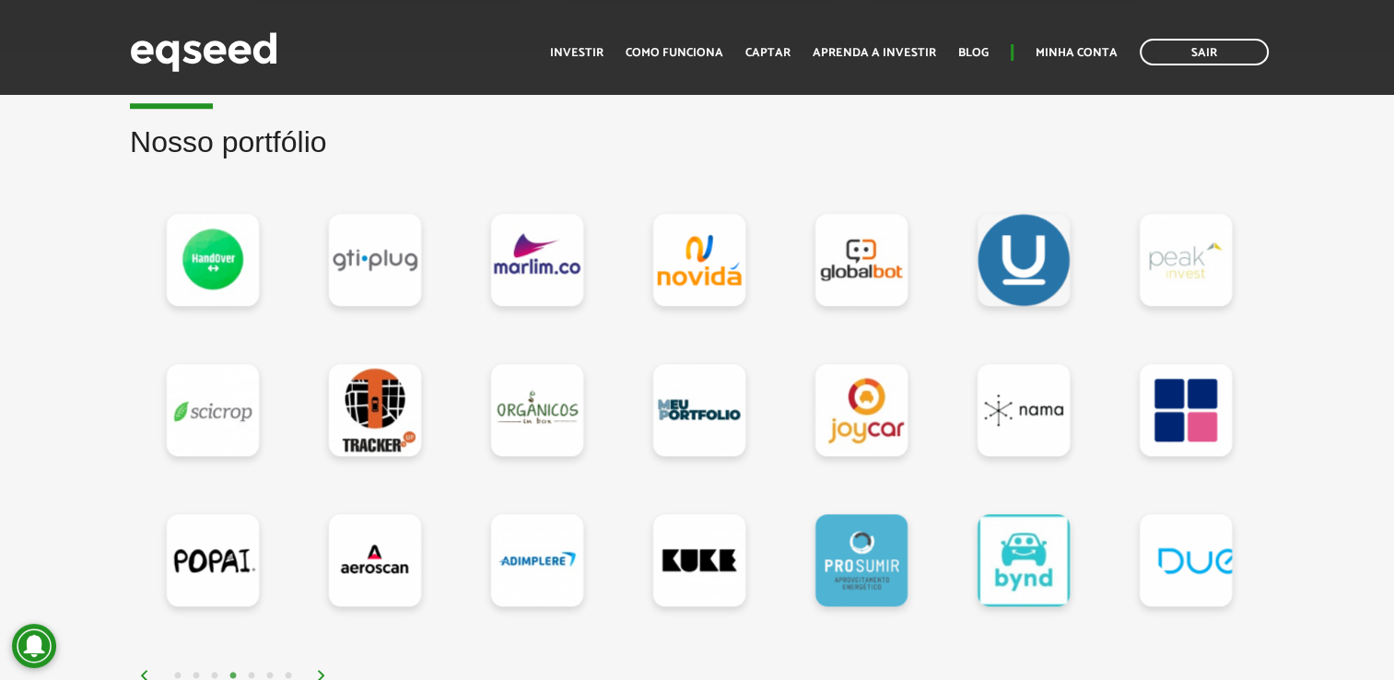
click at [247, 673] on button "5" at bounding box center [251, 676] width 18 height 18
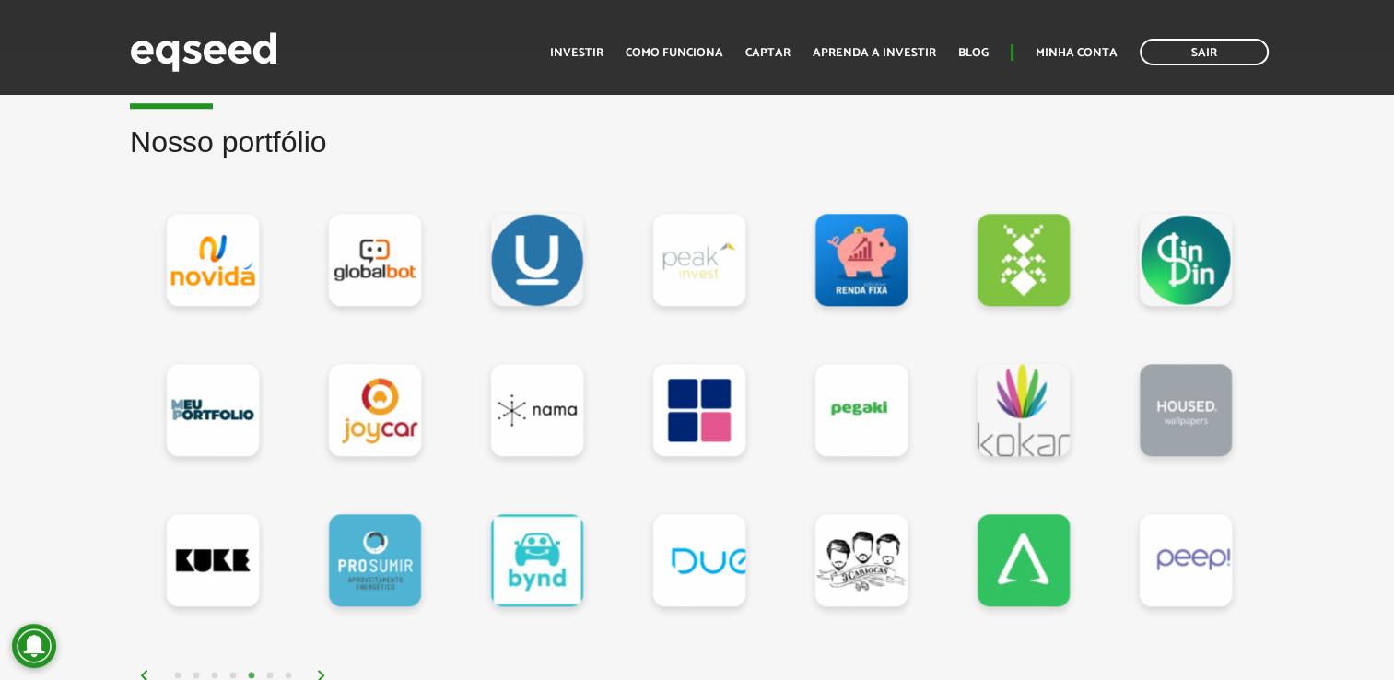
click at [275, 672] on button "6" at bounding box center [270, 676] width 18 height 18
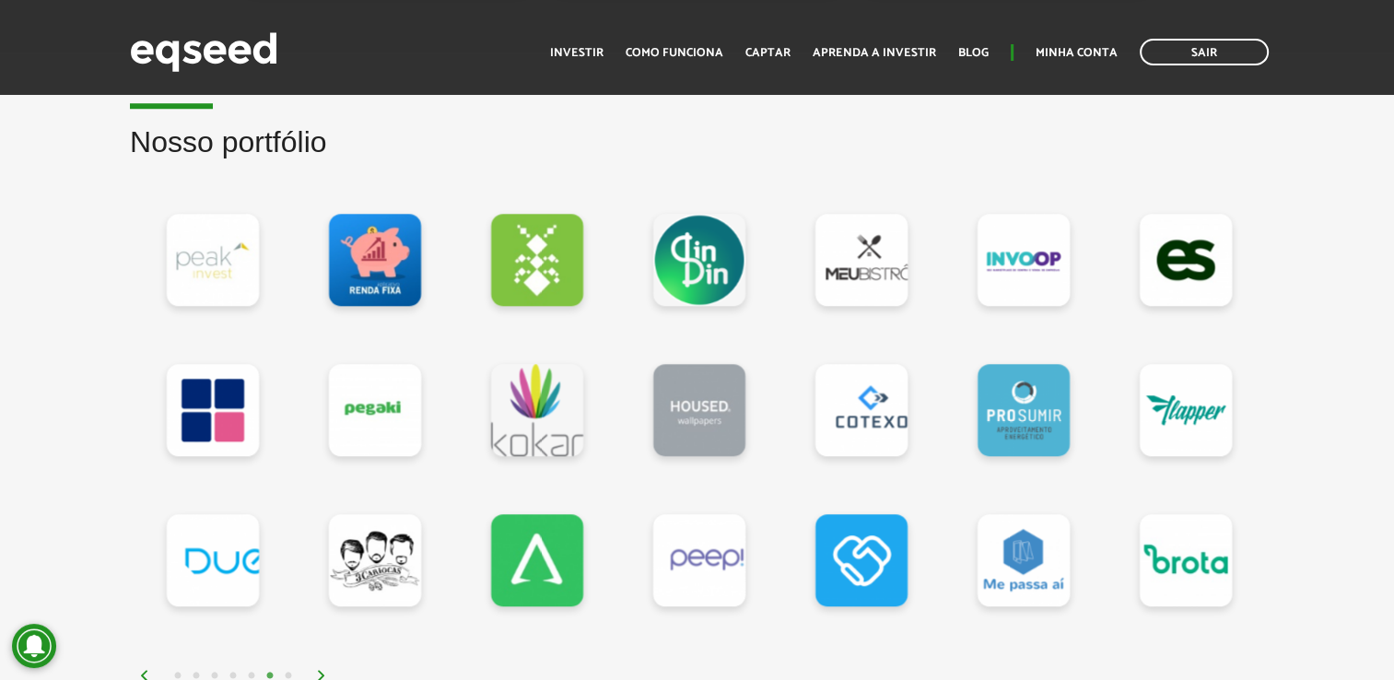
click at [289, 671] on button "7" at bounding box center [288, 676] width 18 height 18
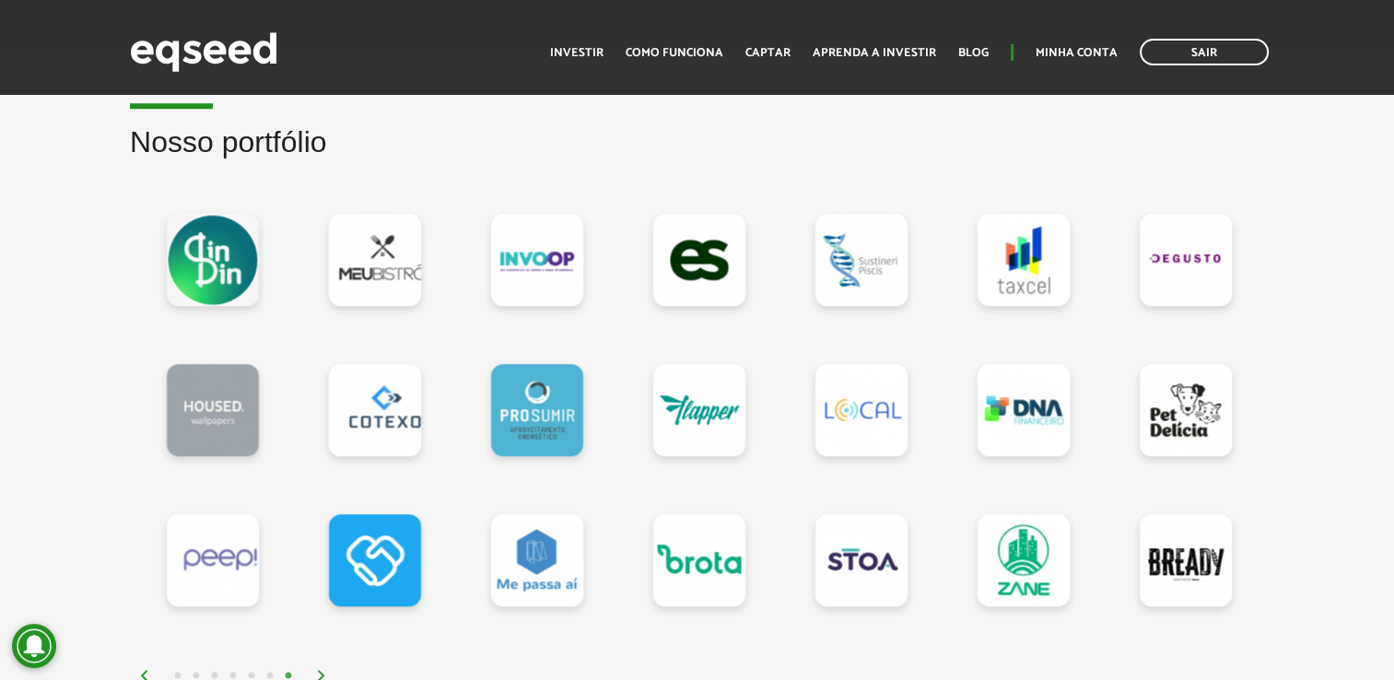
click at [319, 672] on img at bounding box center [321, 675] width 11 height 11
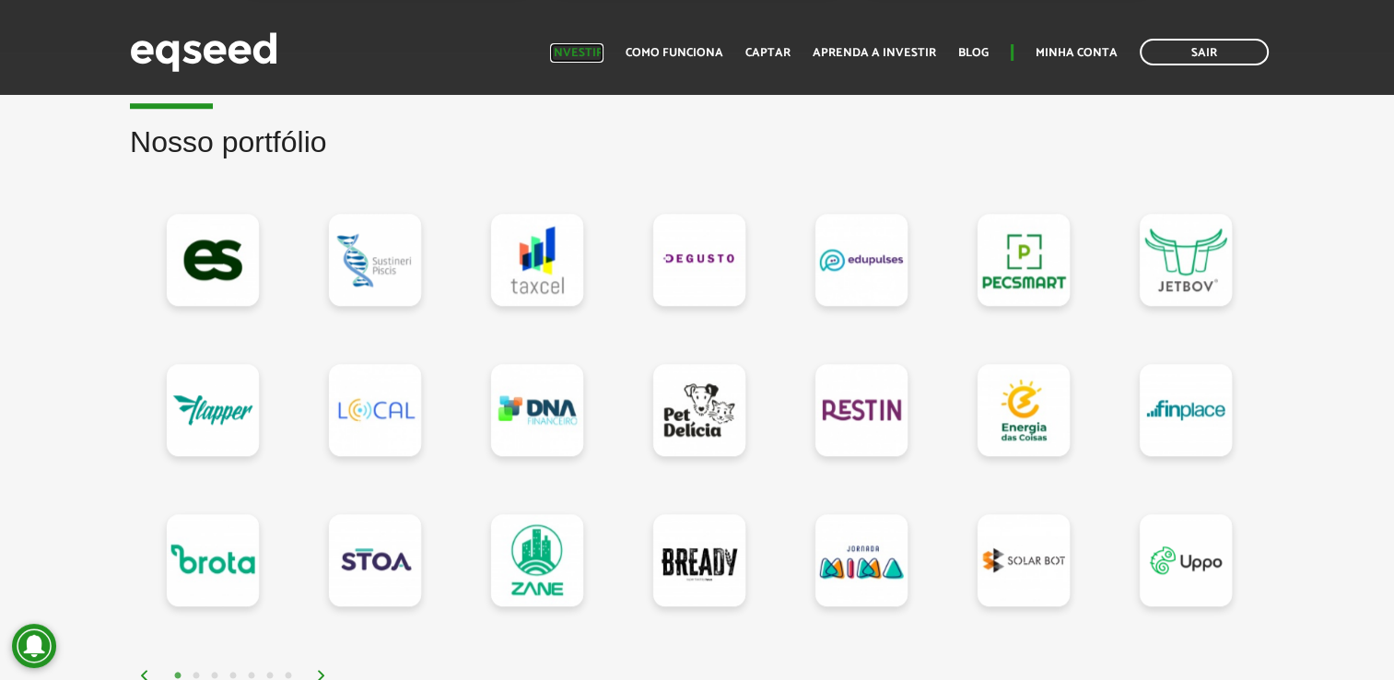
click at [604, 47] on link "Investir" at bounding box center [576, 53] width 53 height 12
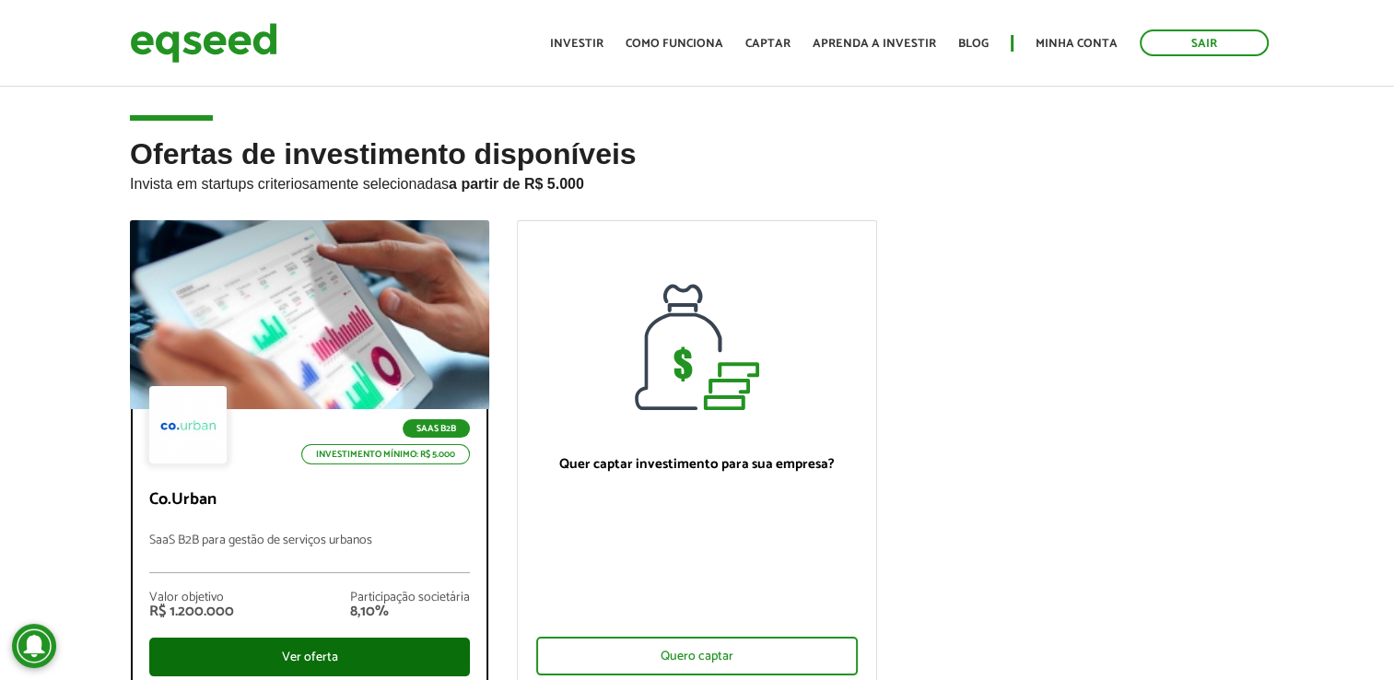
click at [290, 651] on div "Ver oferta" at bounding box center [309, 657] width 321 height 39
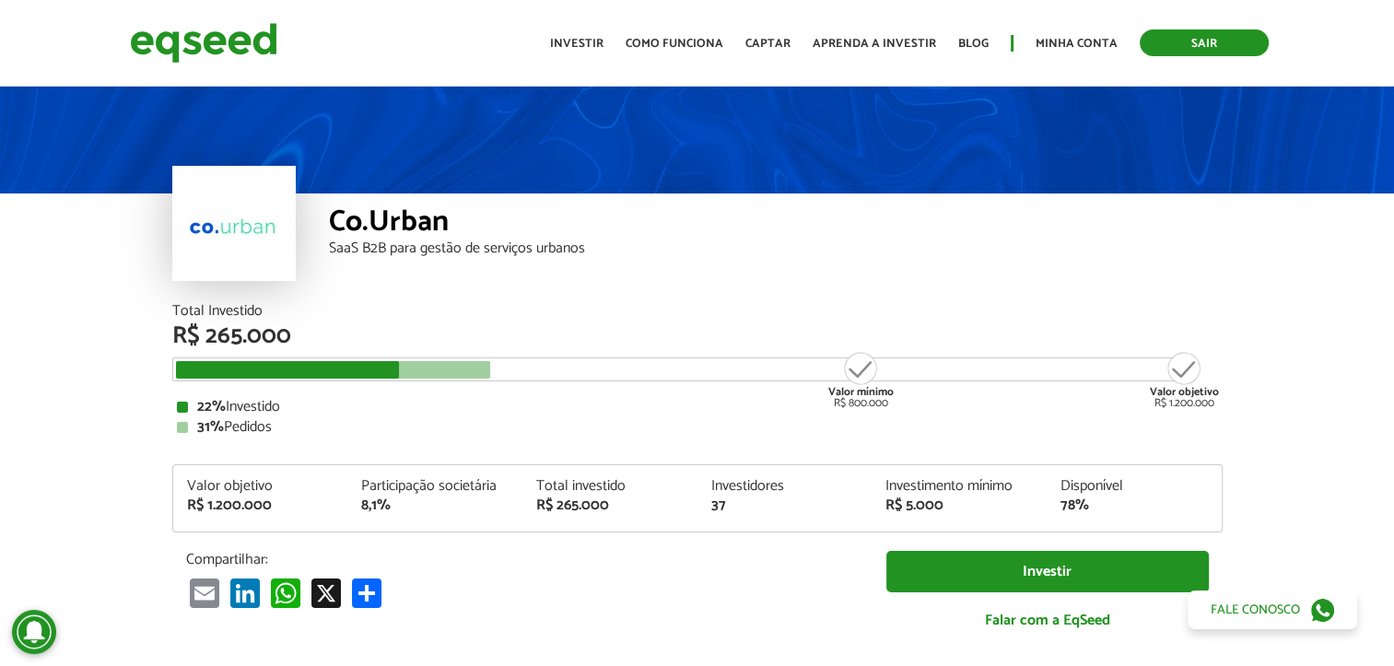
click at [1205, 34] on link "Sair" at bounding box center [1204, 42] width 129 height 27
